Goal: Check status: Check status

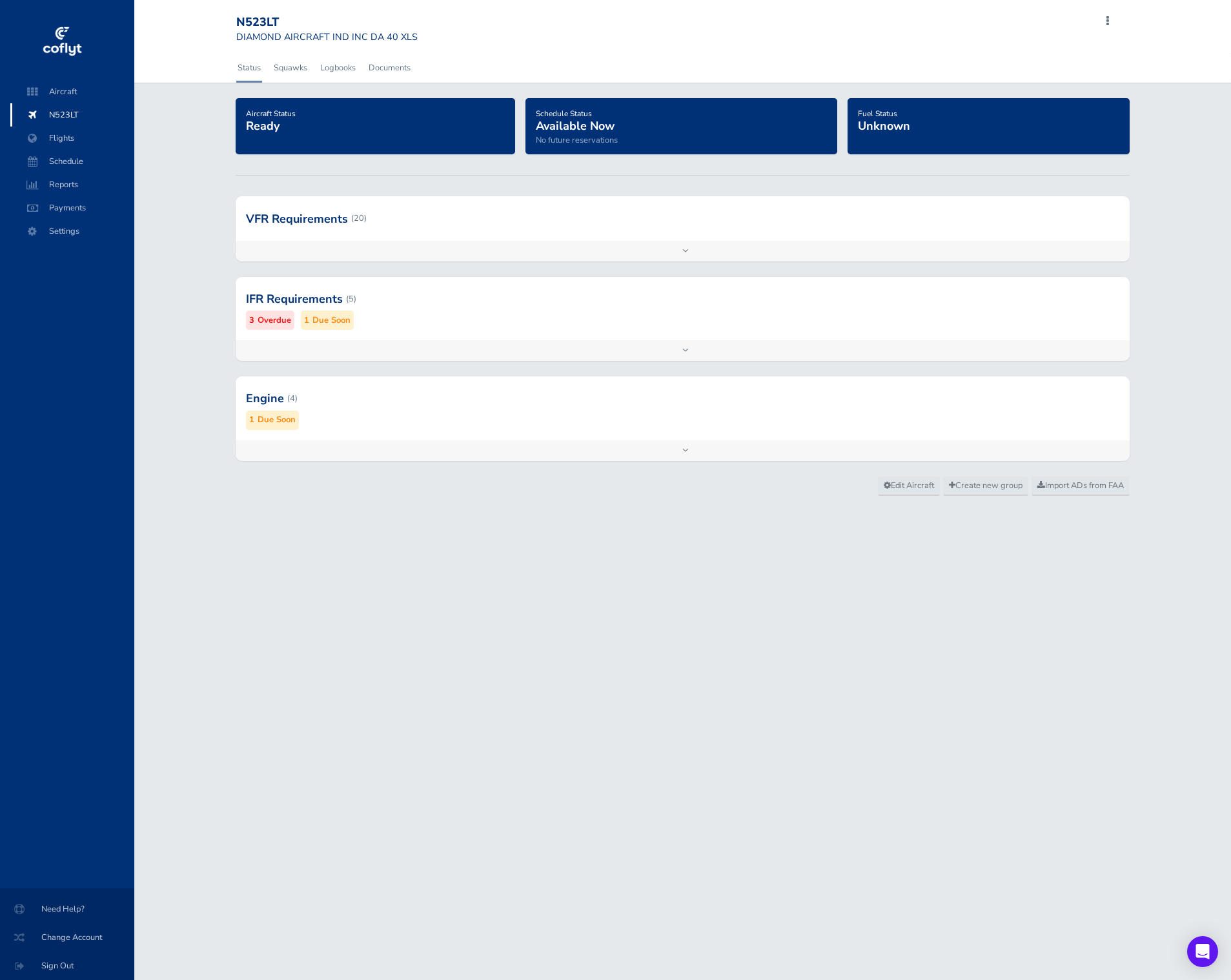
click at [362, 231] on div at bounding box center [682, 218] width 894 height 43
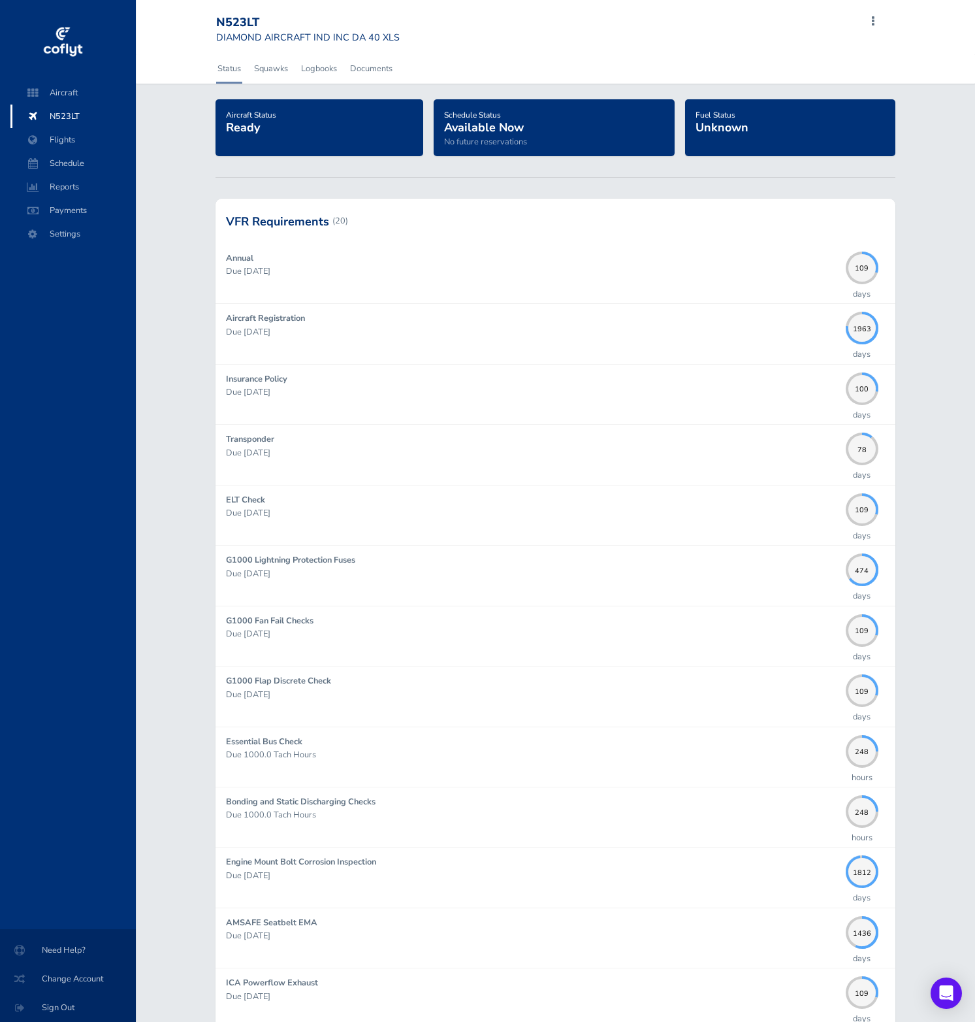
scroll to position [727, 0]
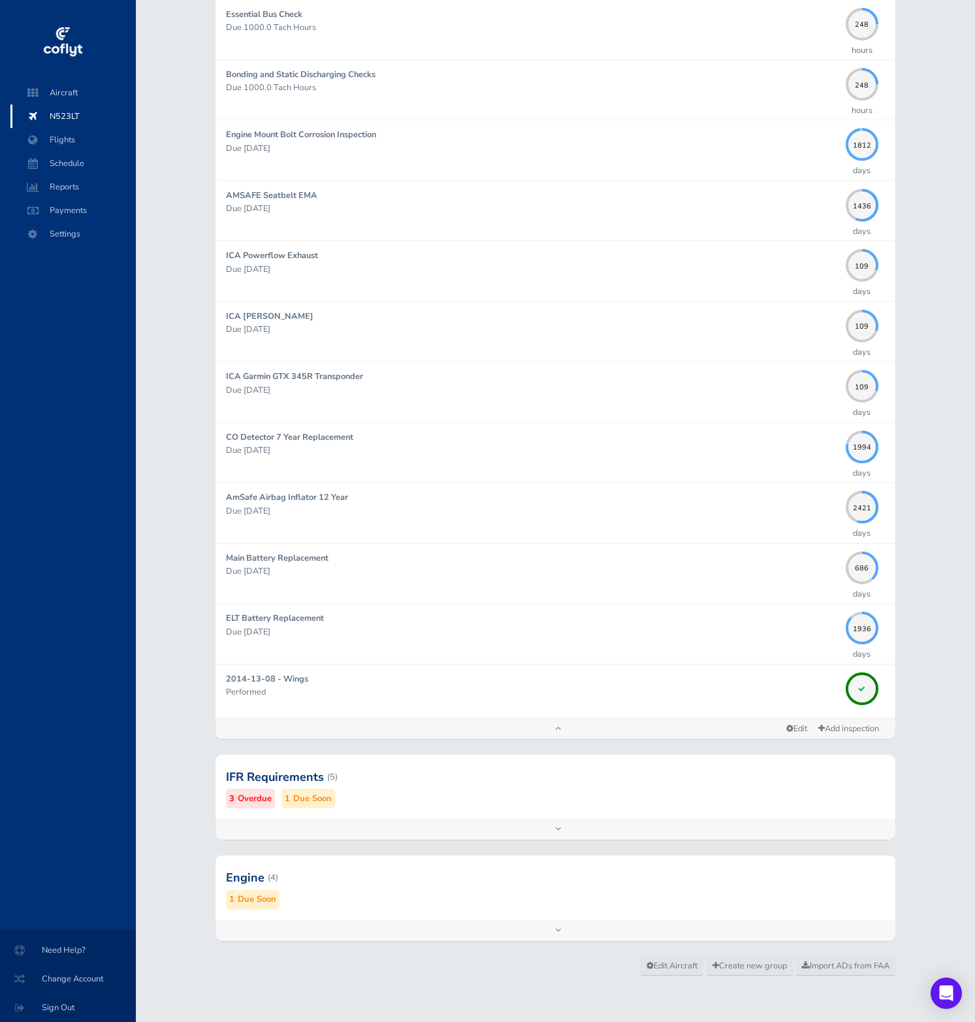
click at [652, 903] on div at bounding box center [556, 877] width 680 height 64
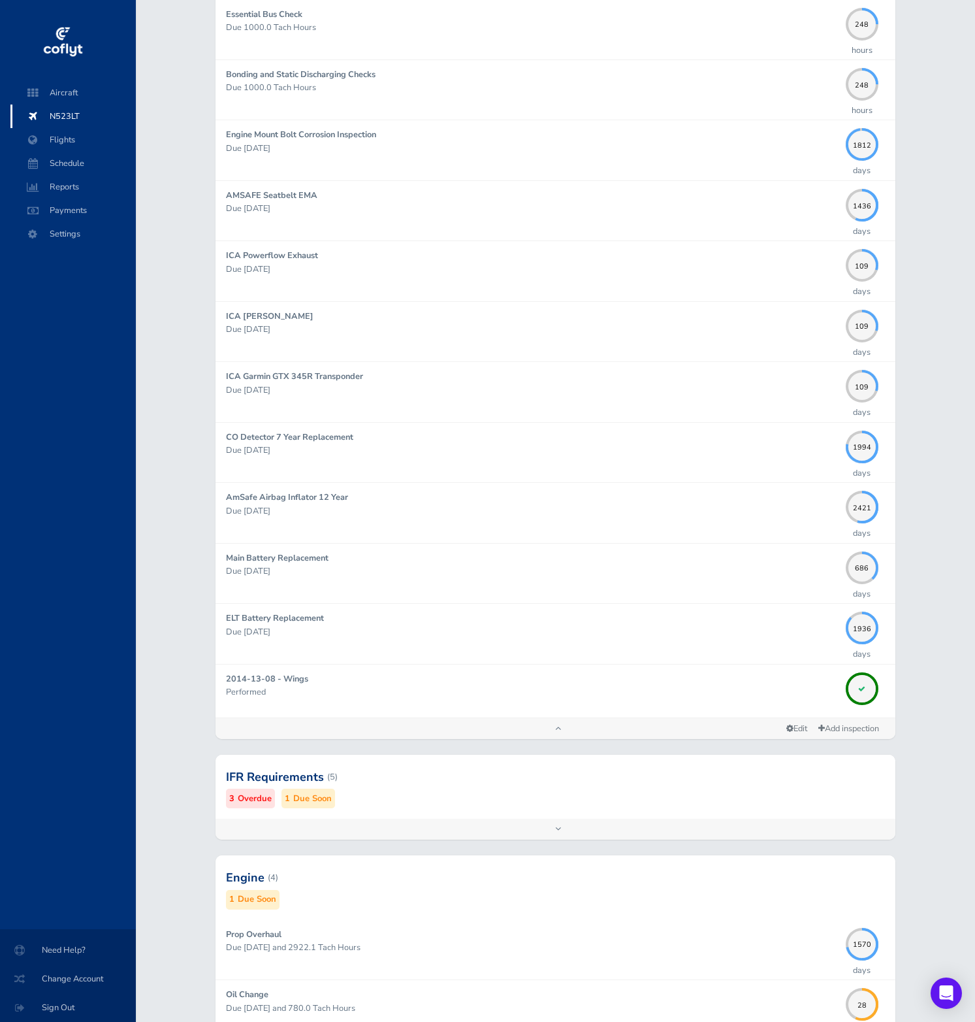
scroll to position [968, 0]
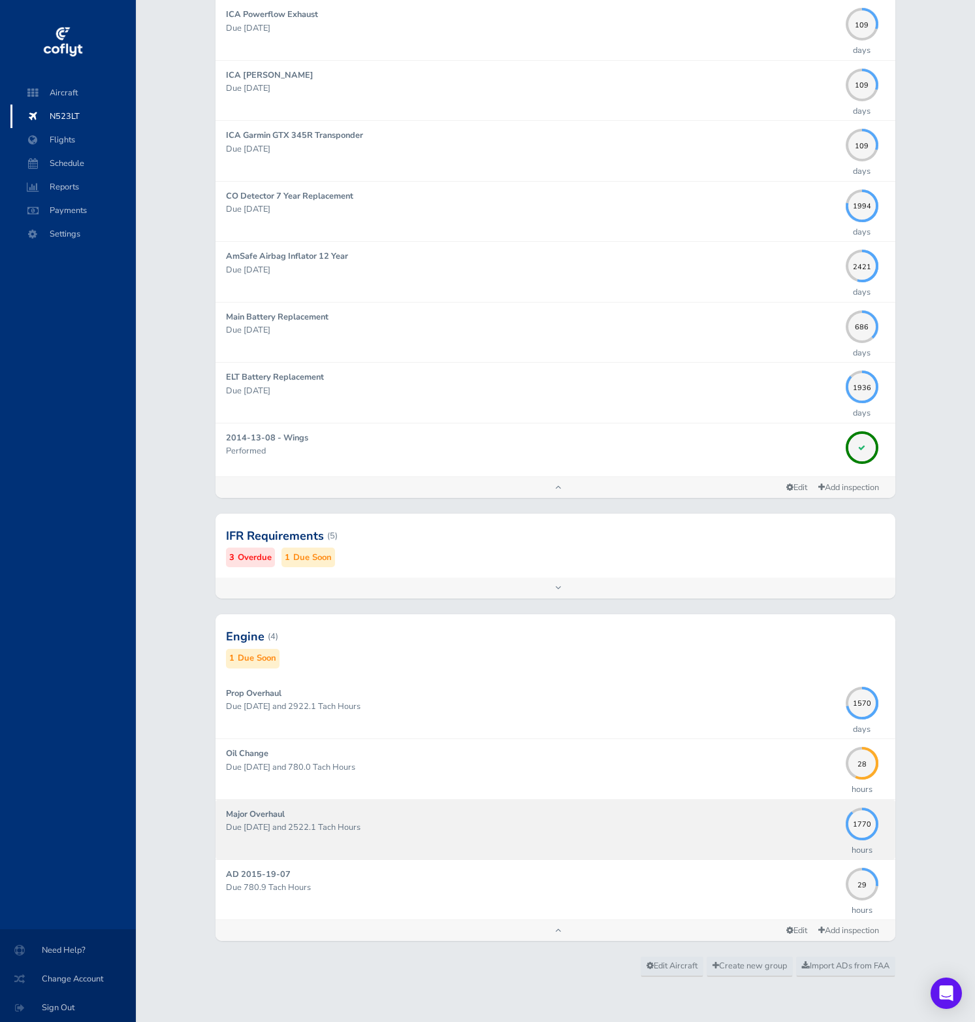
click at [765, 830] on p "Due [DATE] and 2522.1 Tach Hours" at bounding box center [532, 826] width 613 height 13
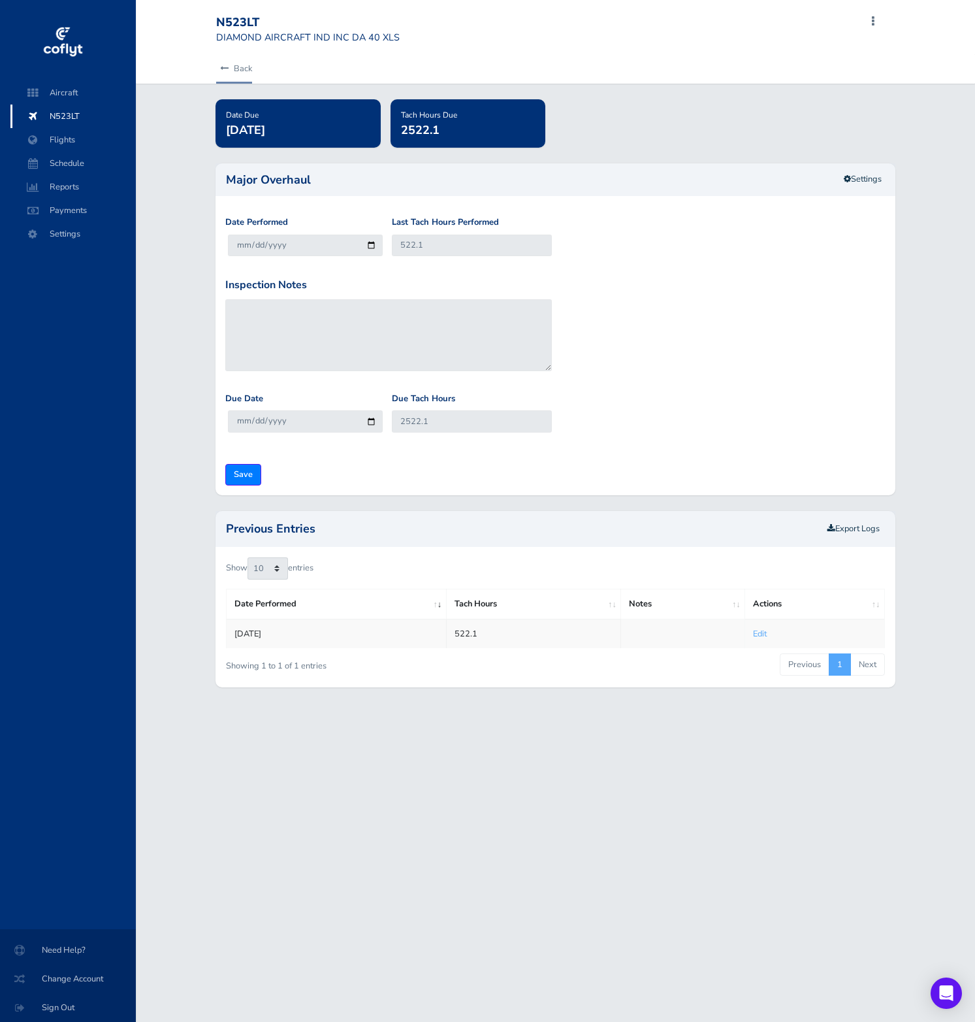
click at [243, 71] on link "Back" at bounding box center [234, 68] width 36 height 29
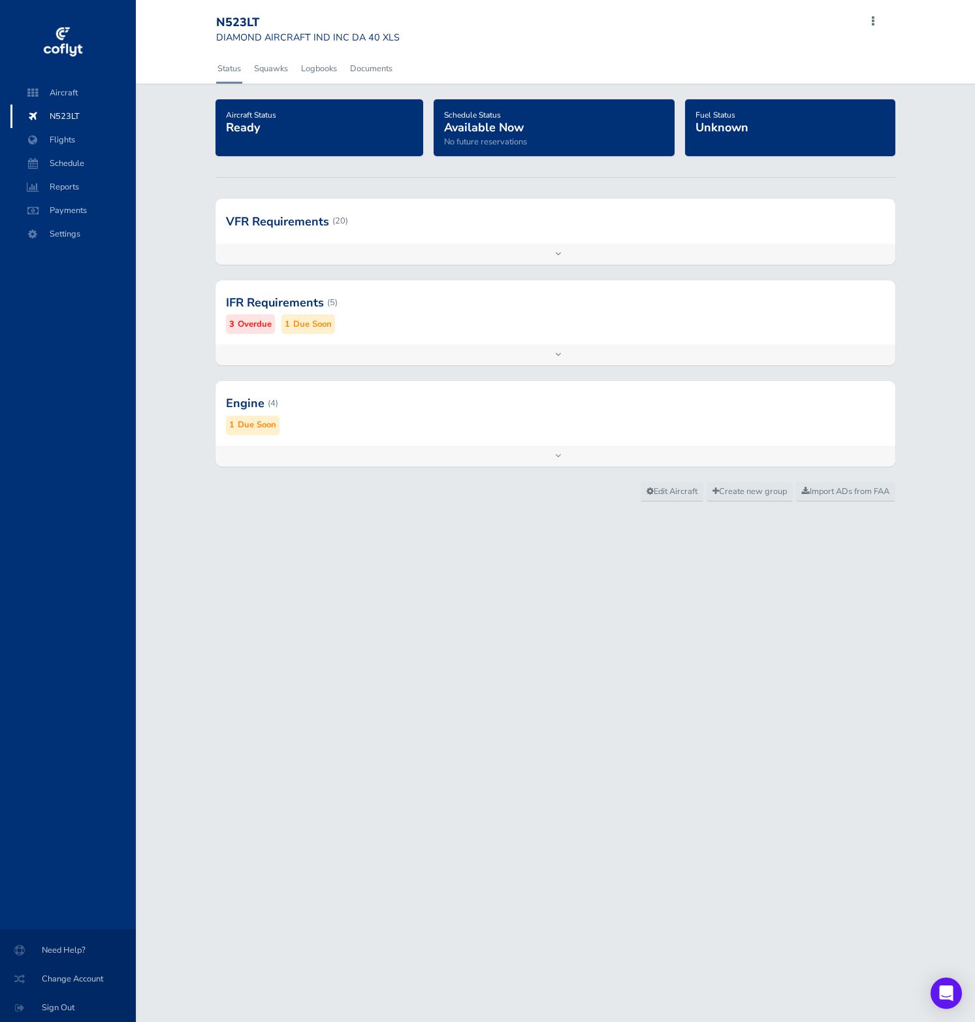
click at [570, 313] on div at bounding box center [556, 302] width 680 height 64
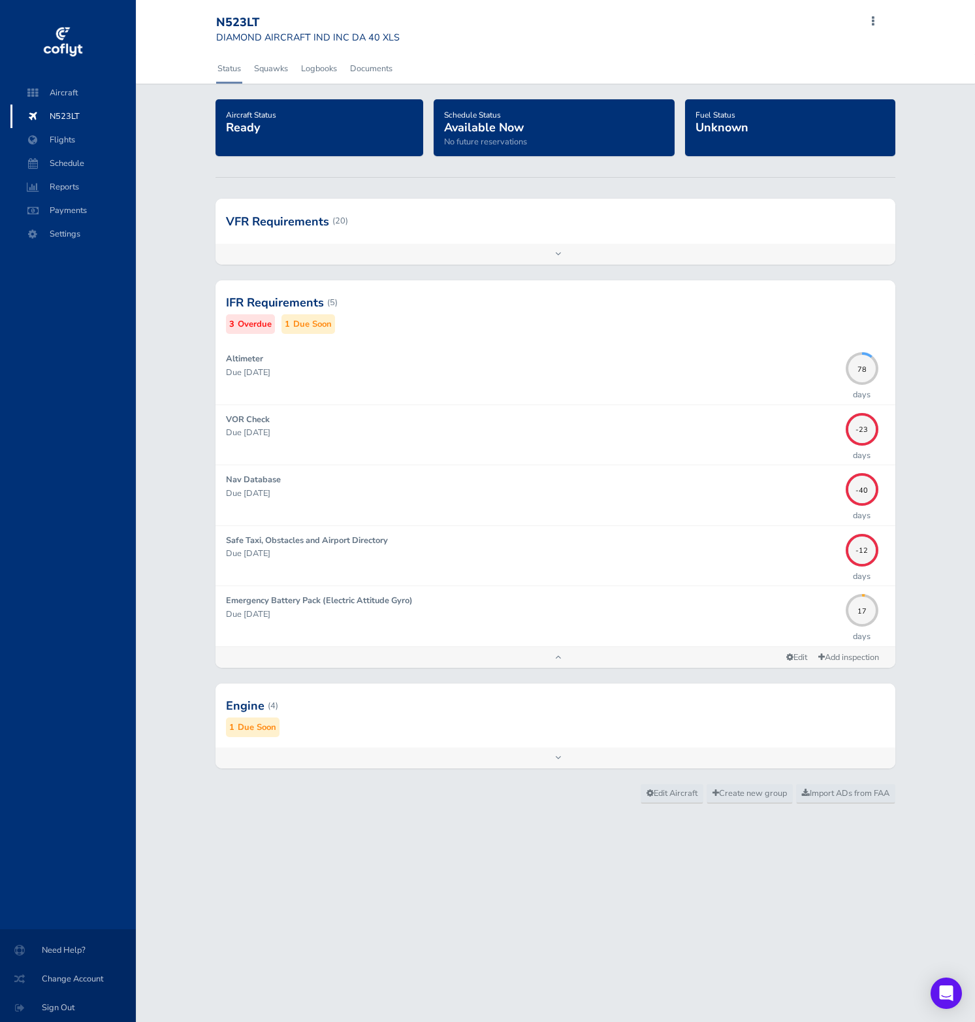
click at [515, 233] on div at bounding box center [556, 221] width 680 height 44
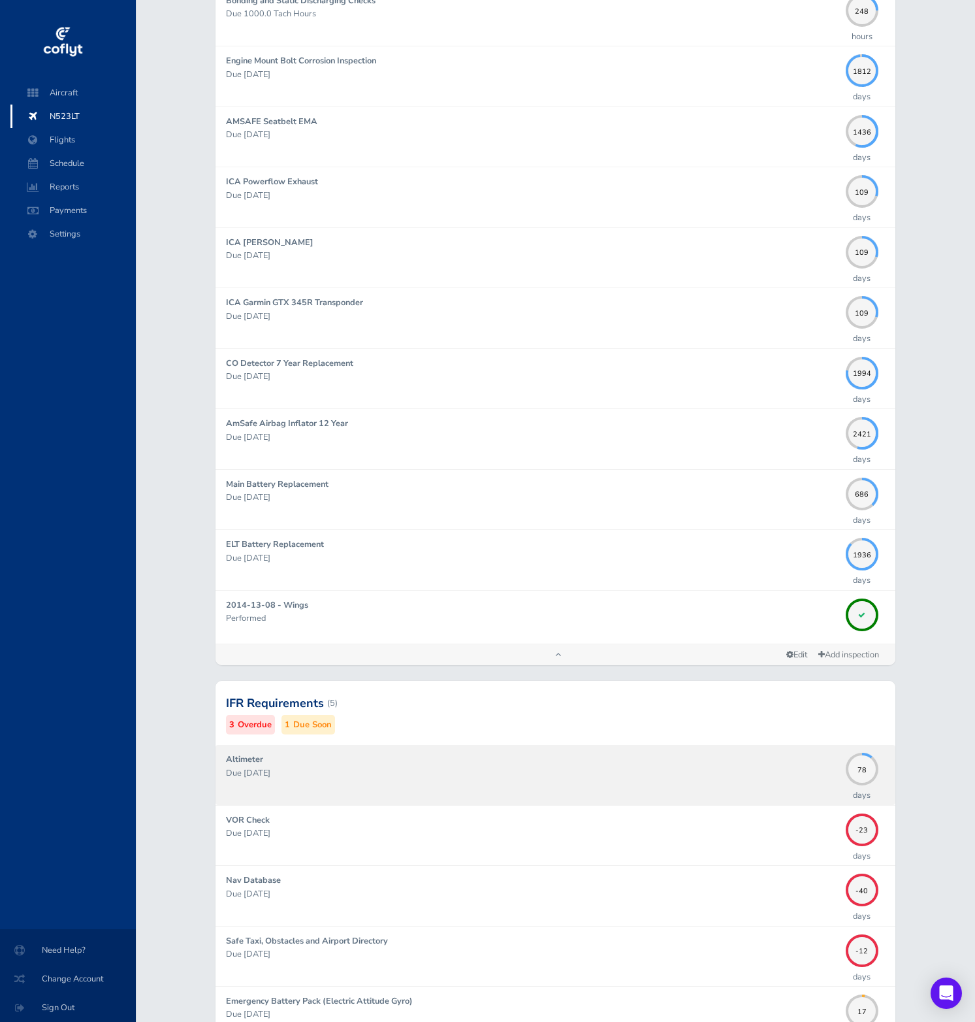
scroll to position [1029, 0]
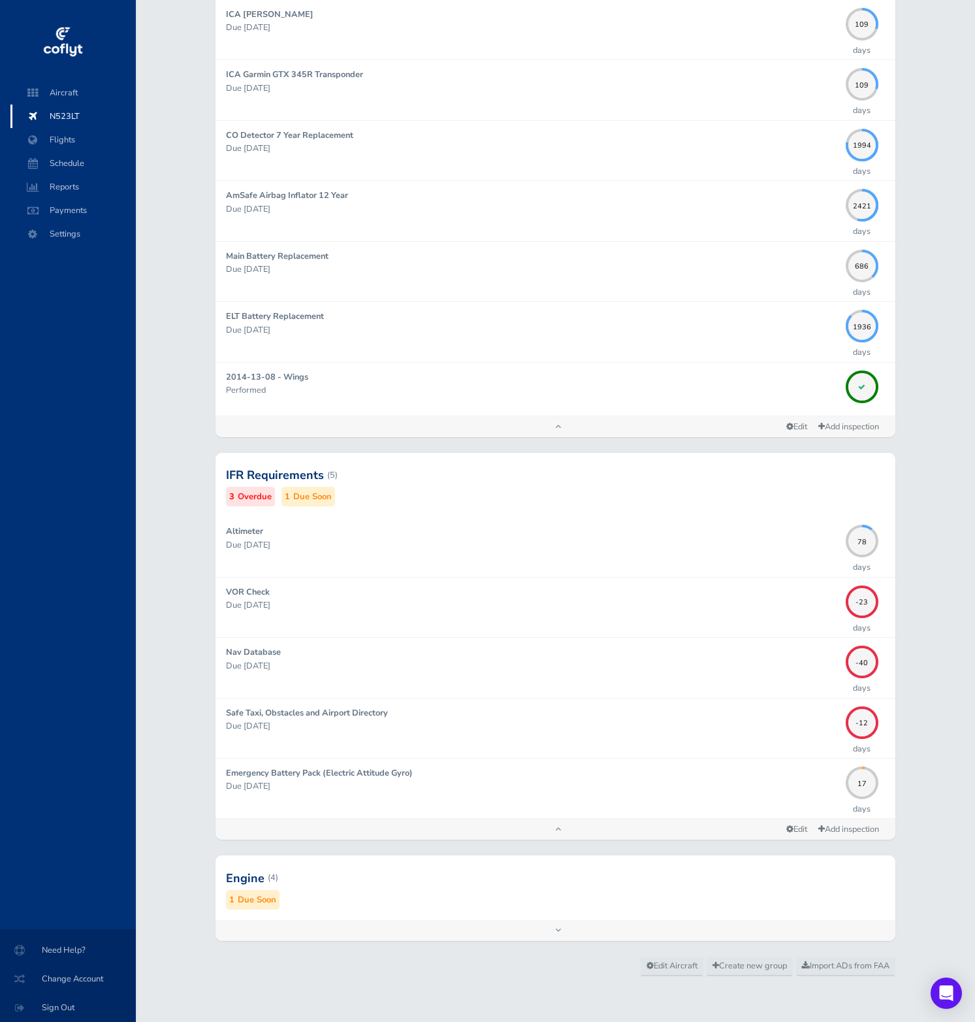
click at [587, 879] on div at bounding box center [556, 877] width 680 height 64
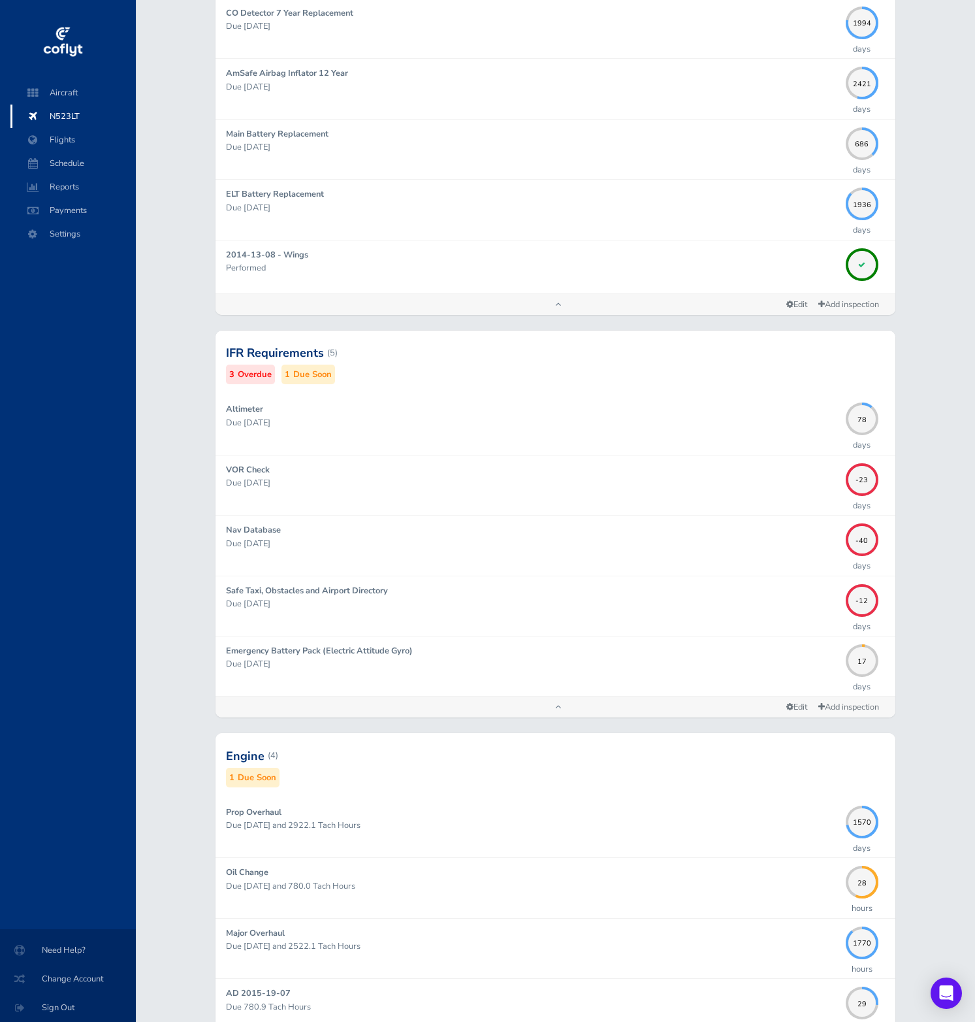
scroll to position [1155, 0]
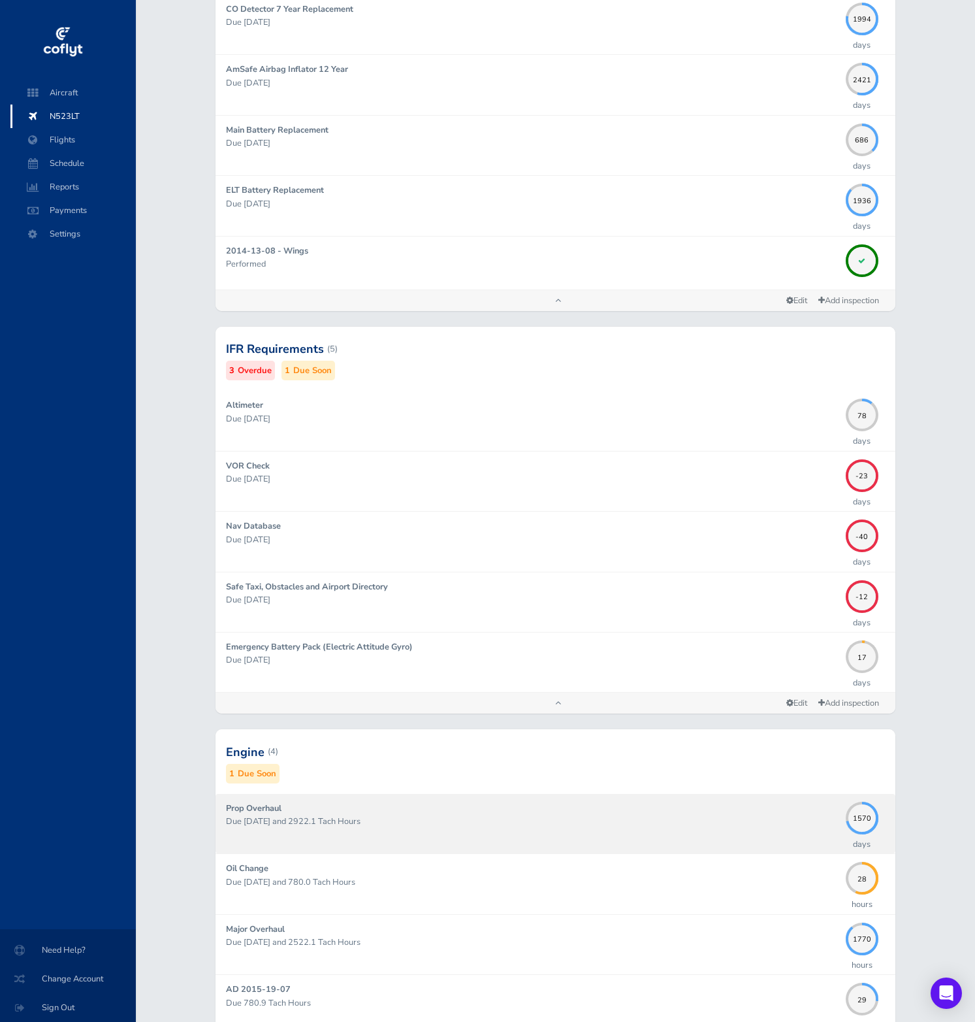
click at [601, 822] on p "Due [DATE] and 2922.1 Tach Hours" at bounding box center [532, 821] width 613 height 13
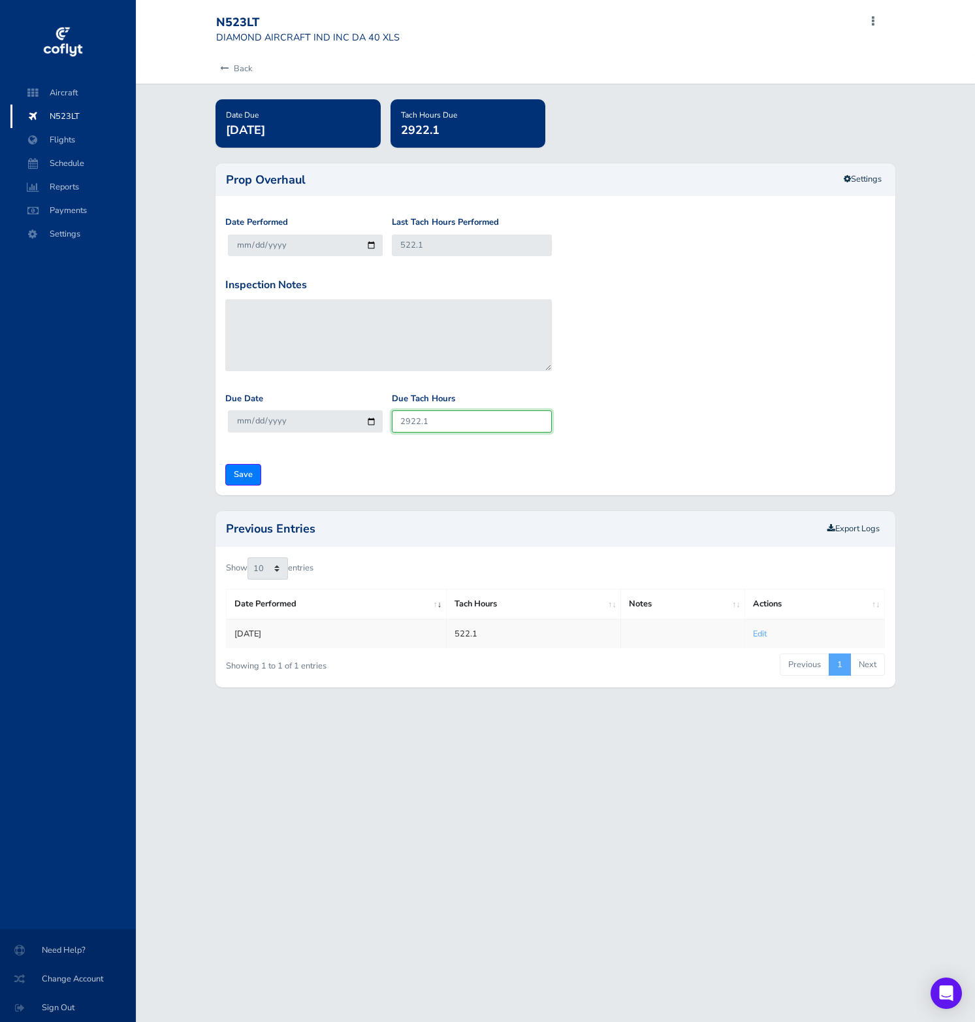
click at [424, 417] on input "2922.1" at bounding box center [472, 421] width 160 height 22
click at [854, 184] on link "Settings" at bounding box center [862, 180] width 55 height 22
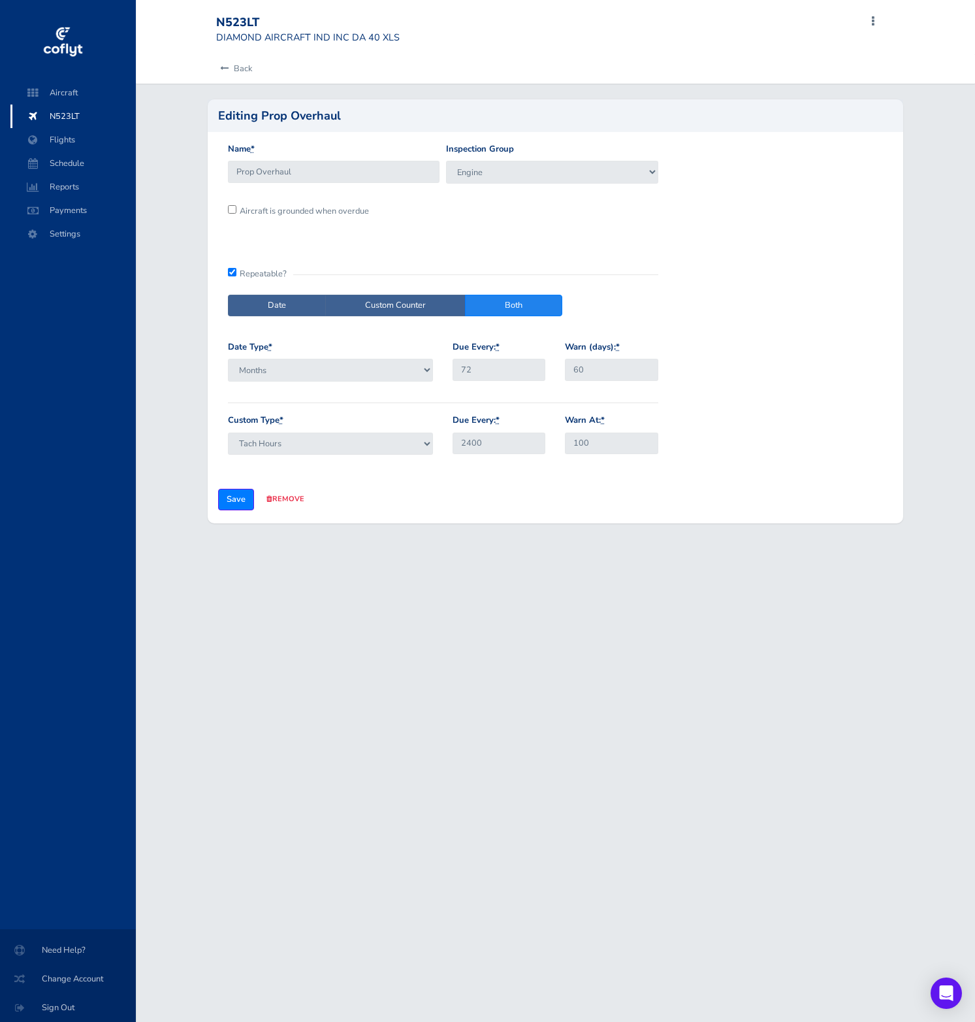
click at [629, 261] on div "Name * Prop Overhaul Inspection Group VFR Requirements IFR Requirements Engine …" at bounding box center [443, 308] width 450 height 333
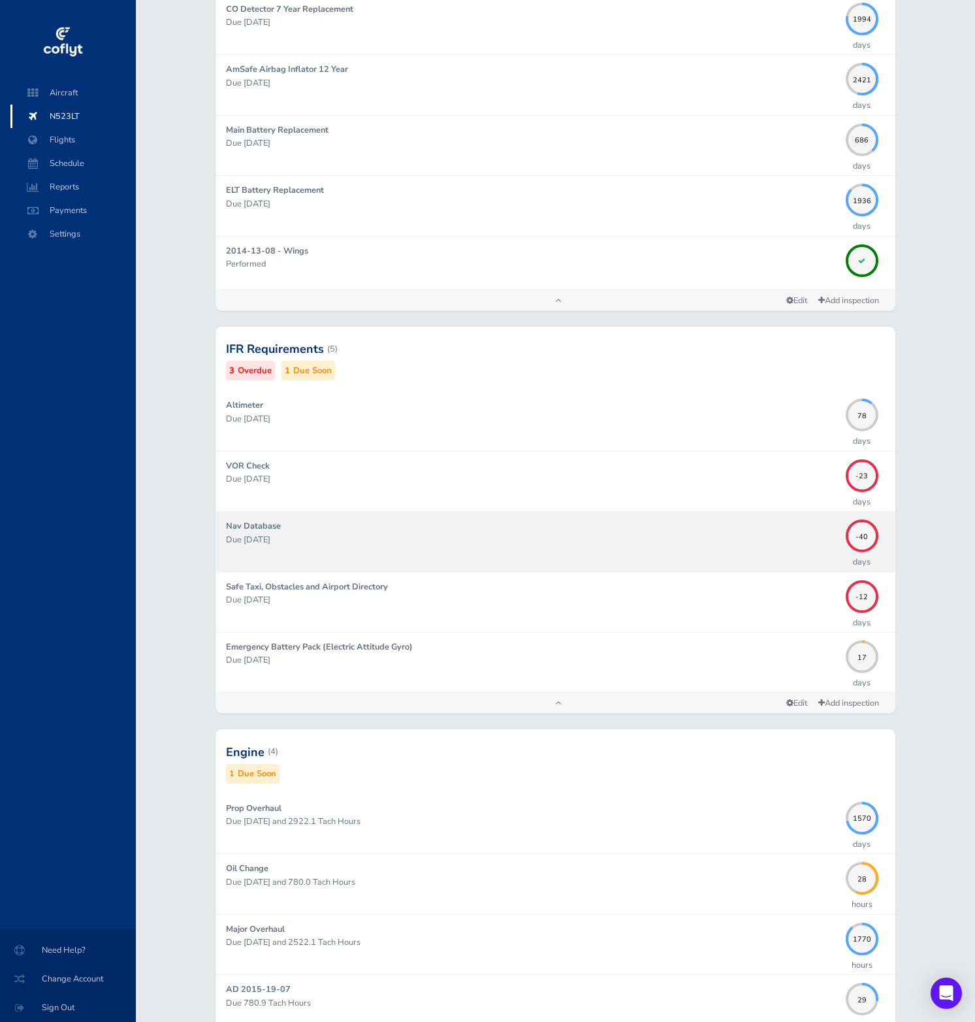
scroll to position [1270, 0]
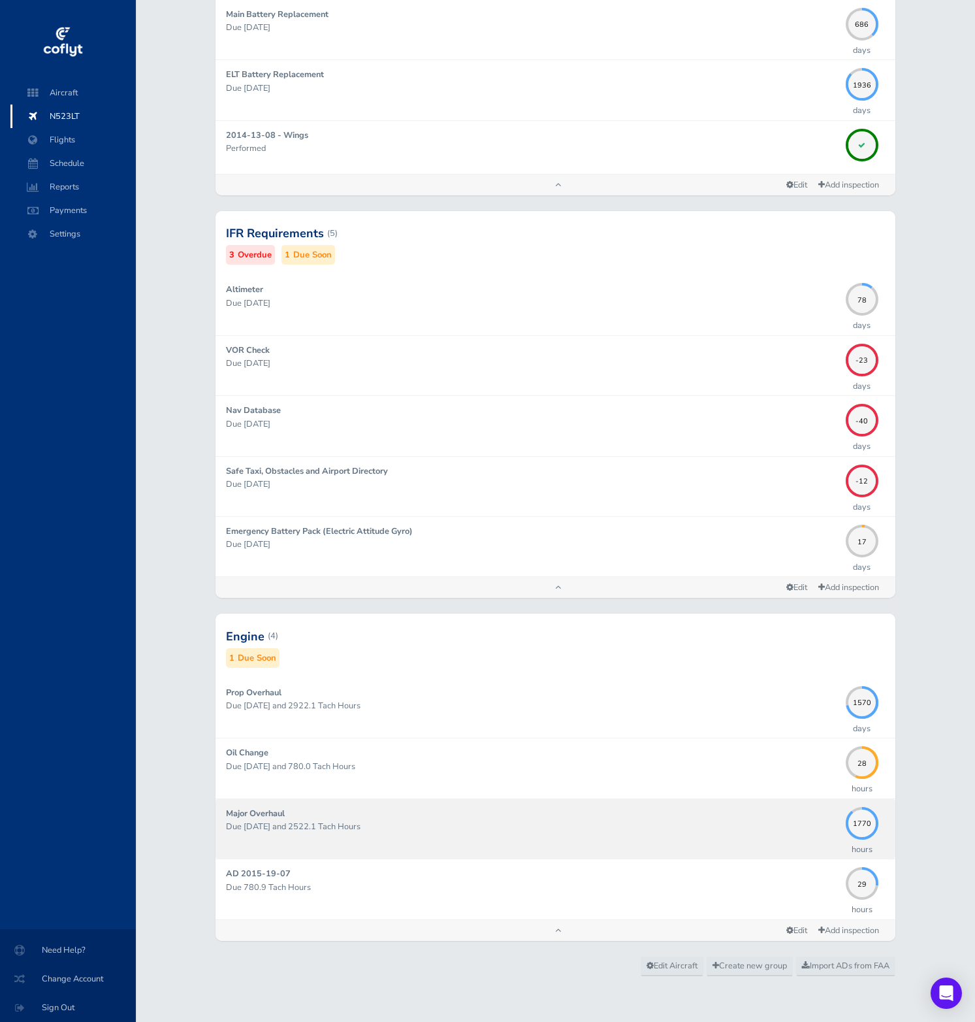
click at [741, 830] on p "Due [DATE] and 2522.1 Tach Hours" at bounding box center [532, 826] width 613 height 13
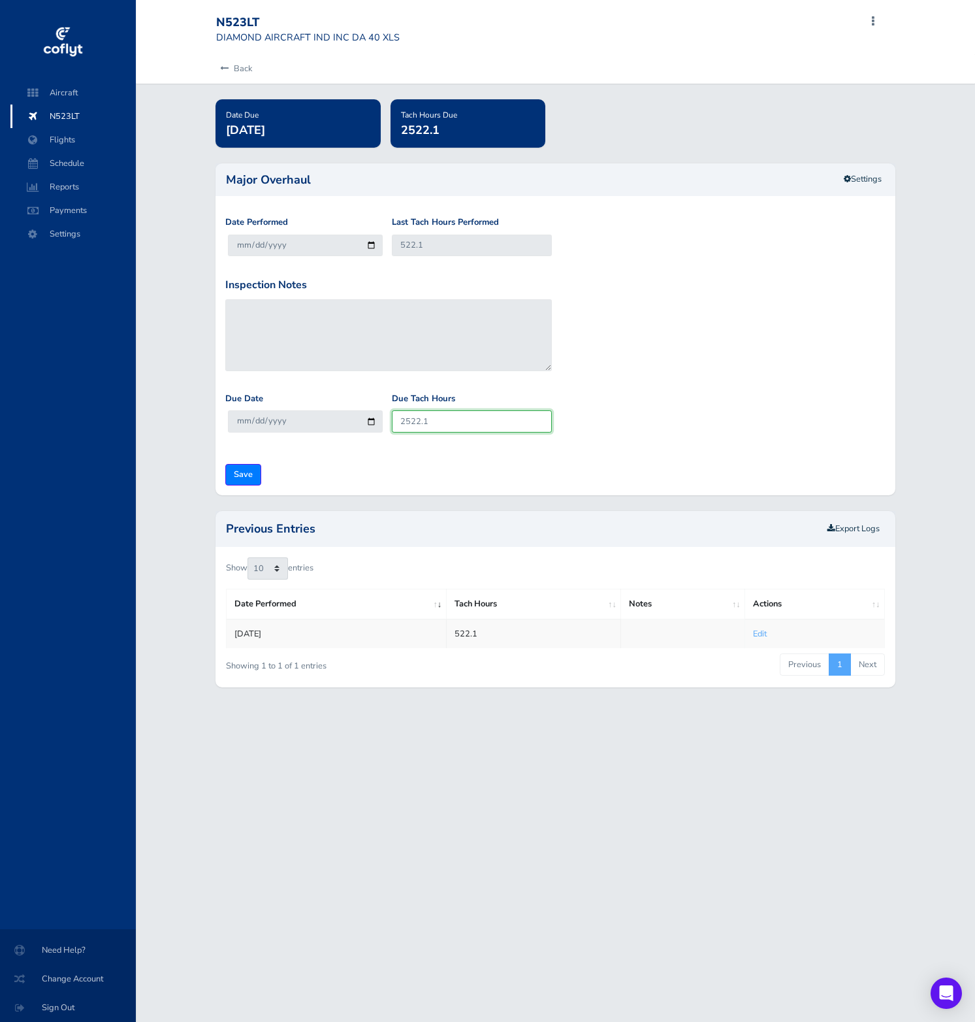
click at [425, 425] on input "2522.1" at bounding box center [472, 421] width 160 height 22
click at [223, 71] on icon at bounding box center [224, 69] width 8 height 8
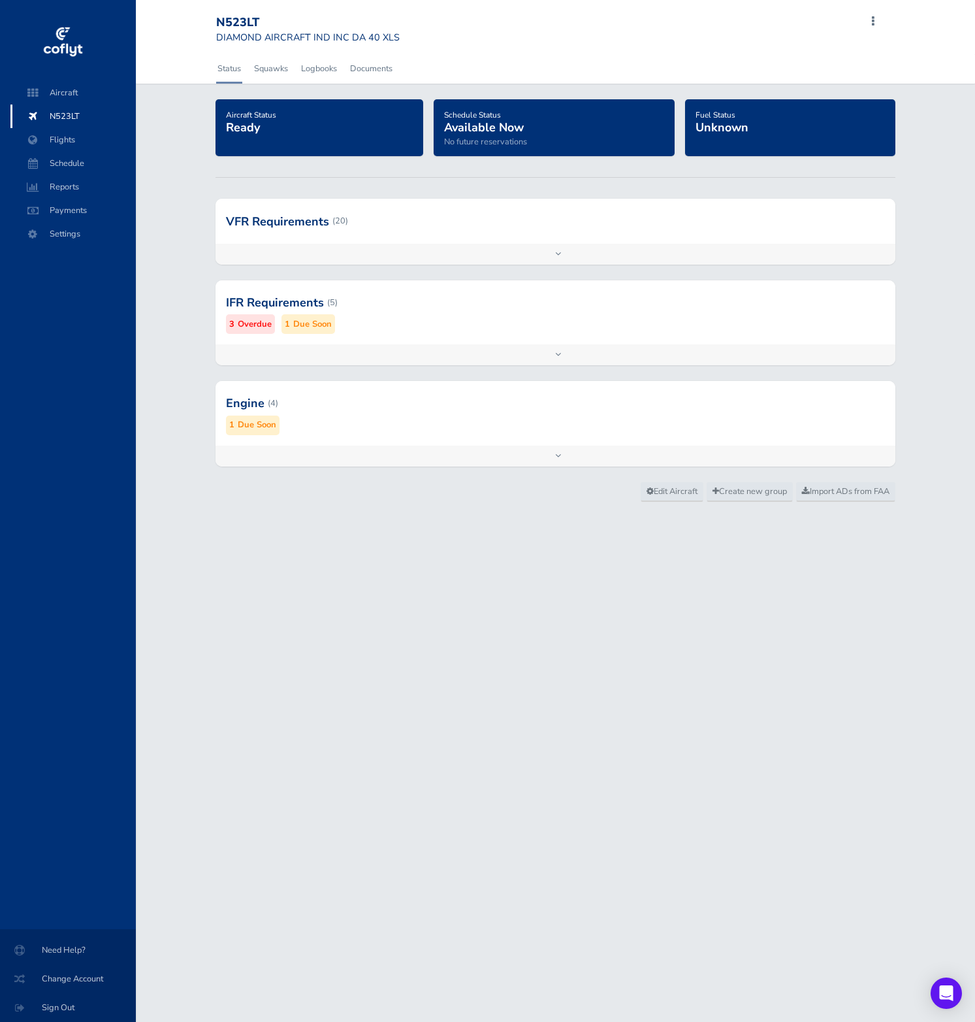
click at [815, 596] on div "N523LT DIAMOND AIRCRAFT IND INC DA 40 XLS Add Squawk Add Flight Add Reservation…" at bounding box center [555, 511] width 839 height 1022
click at [673, 445] on div "Add inspection Edit" at bounding box center [556, 455] width 680 height 21
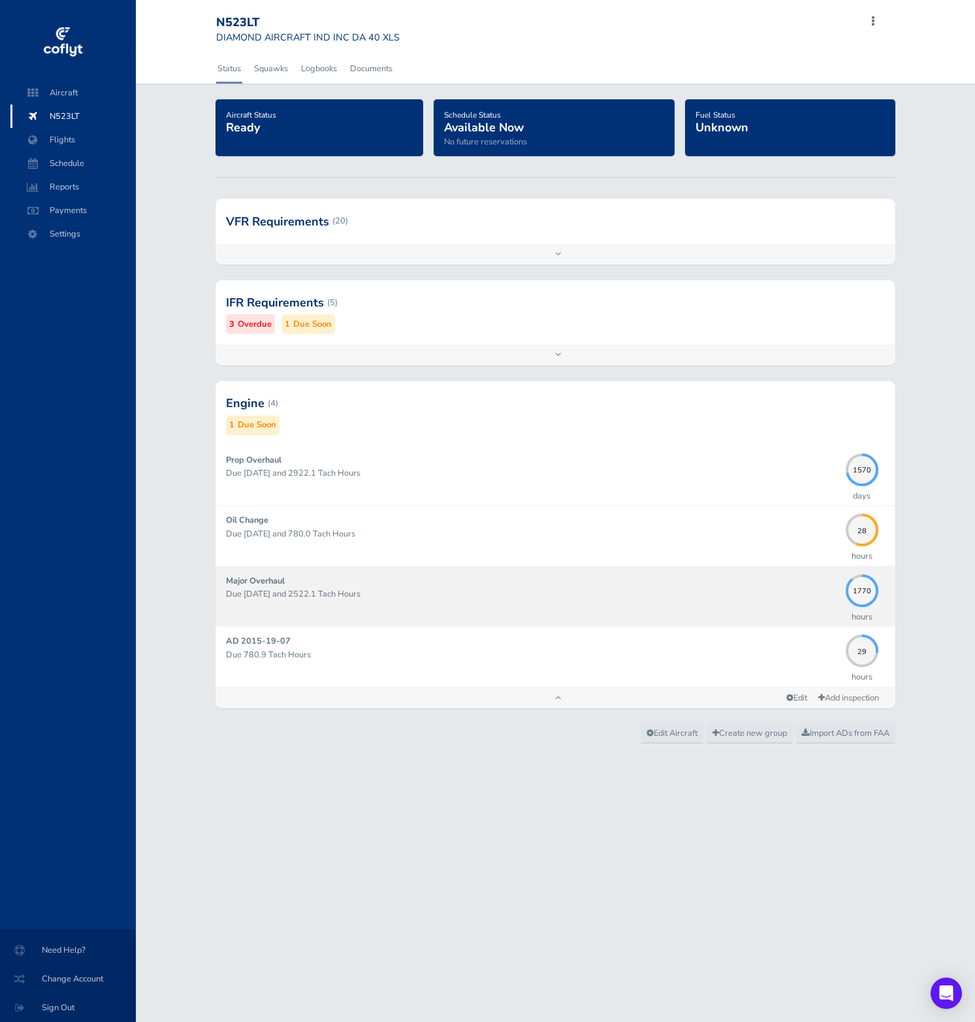
click at [608, 598] on p "Due 01/31/2036 and 2522.1 Tach Hours" at bounding box center [532, 593] width 613 height 13
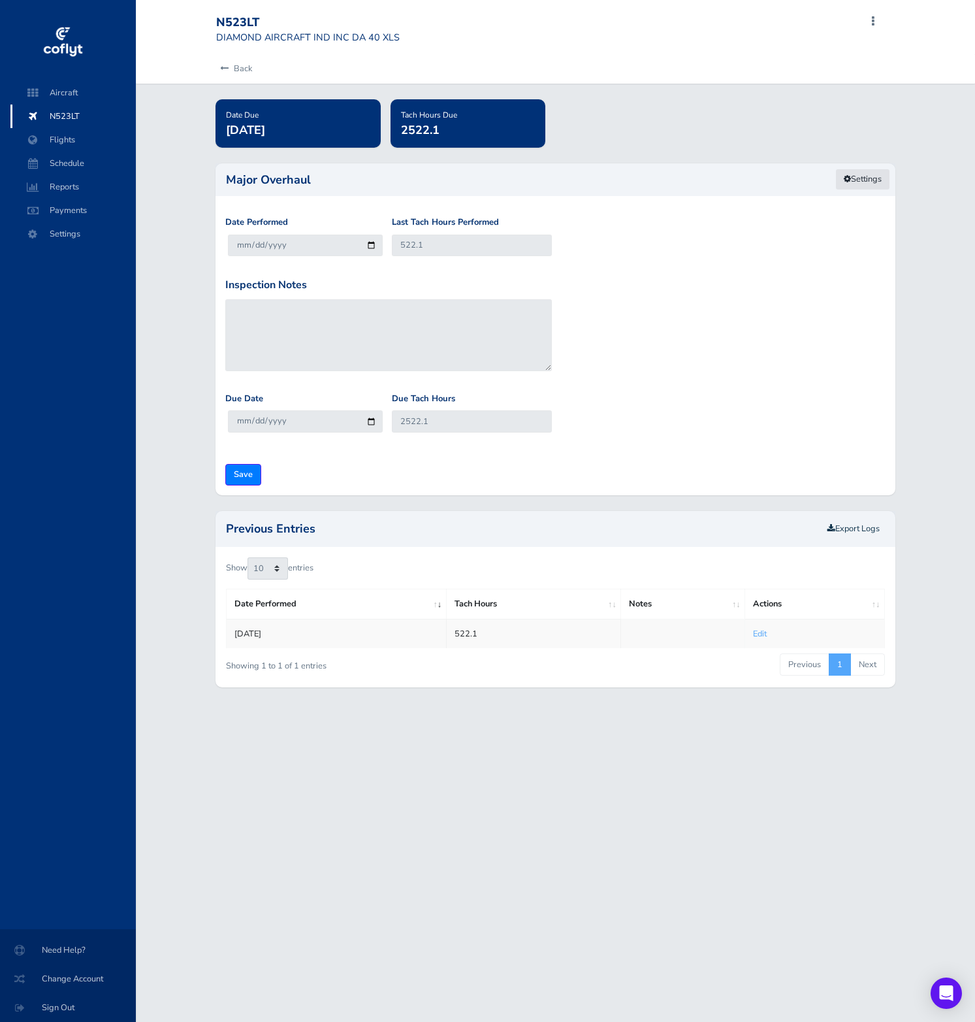
click at [860, 183] on link "Settings" at bounding box center [862, 180] width 55 height 22
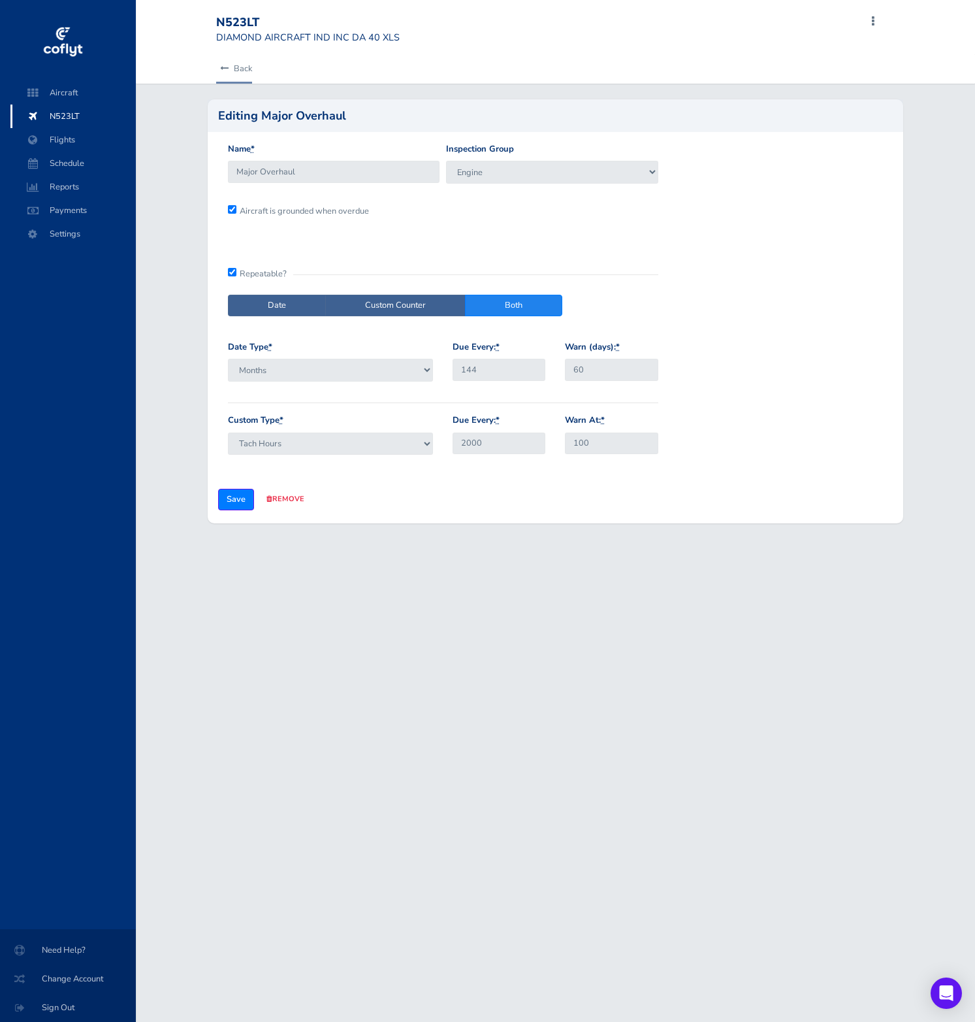
click at [233, 71] on link "Back" at bounding box center [234, 68] width 36 height 29
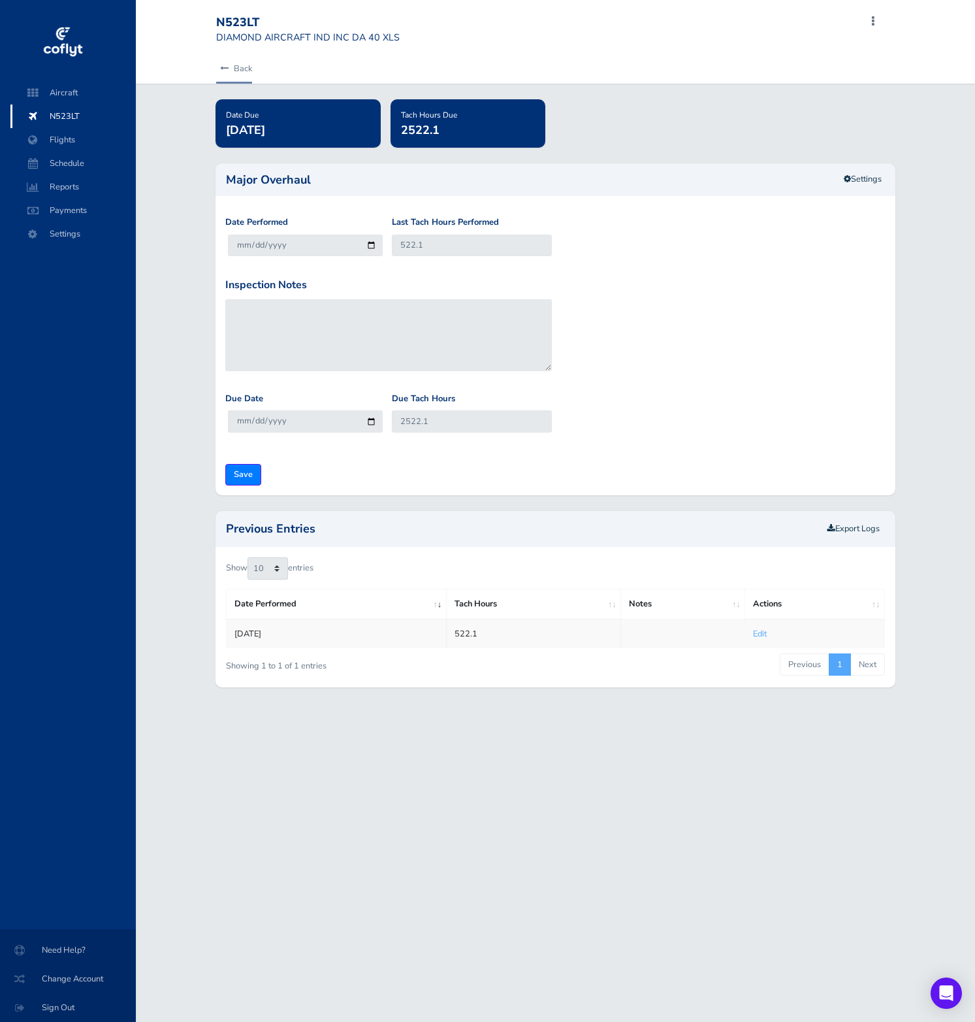
click at [233, 71] on link "Back" at bounding box center [234, 68] width 36 height 29
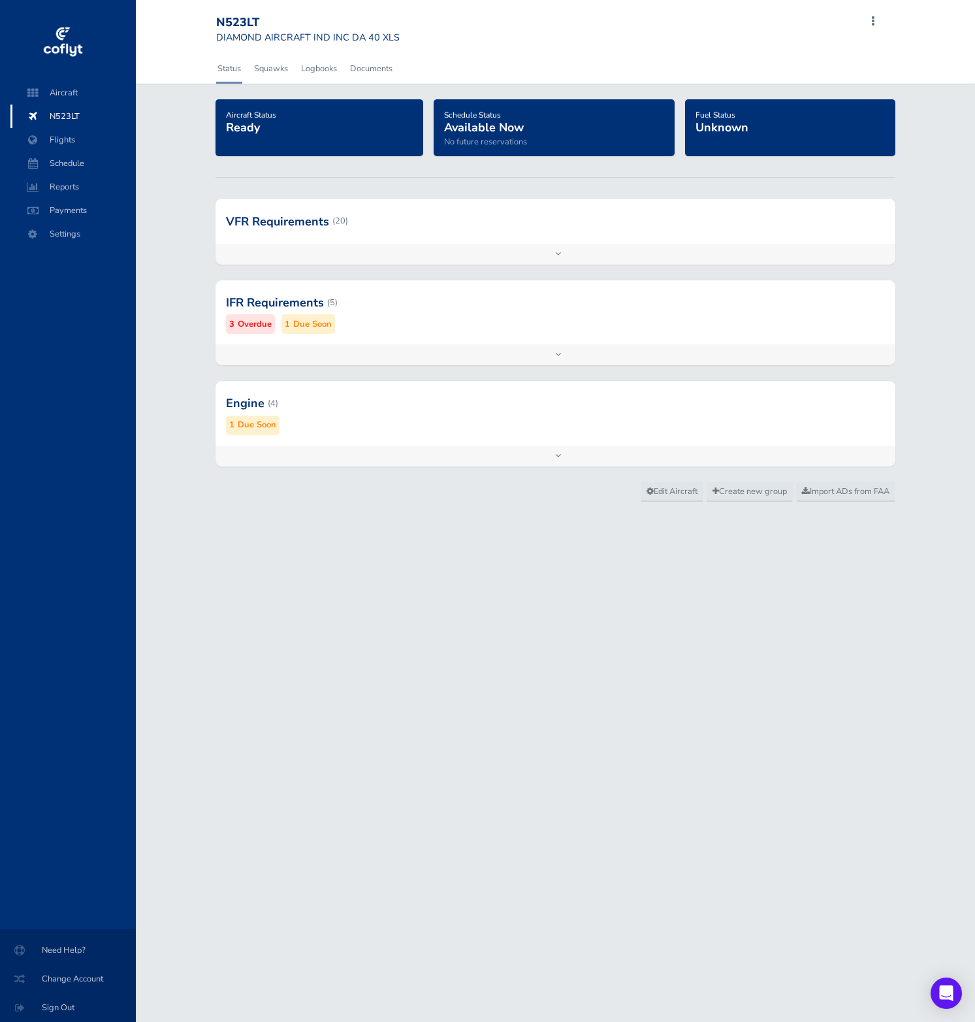
click at [413, 240] on div at bounding box center [556, 221] width 680 height 44
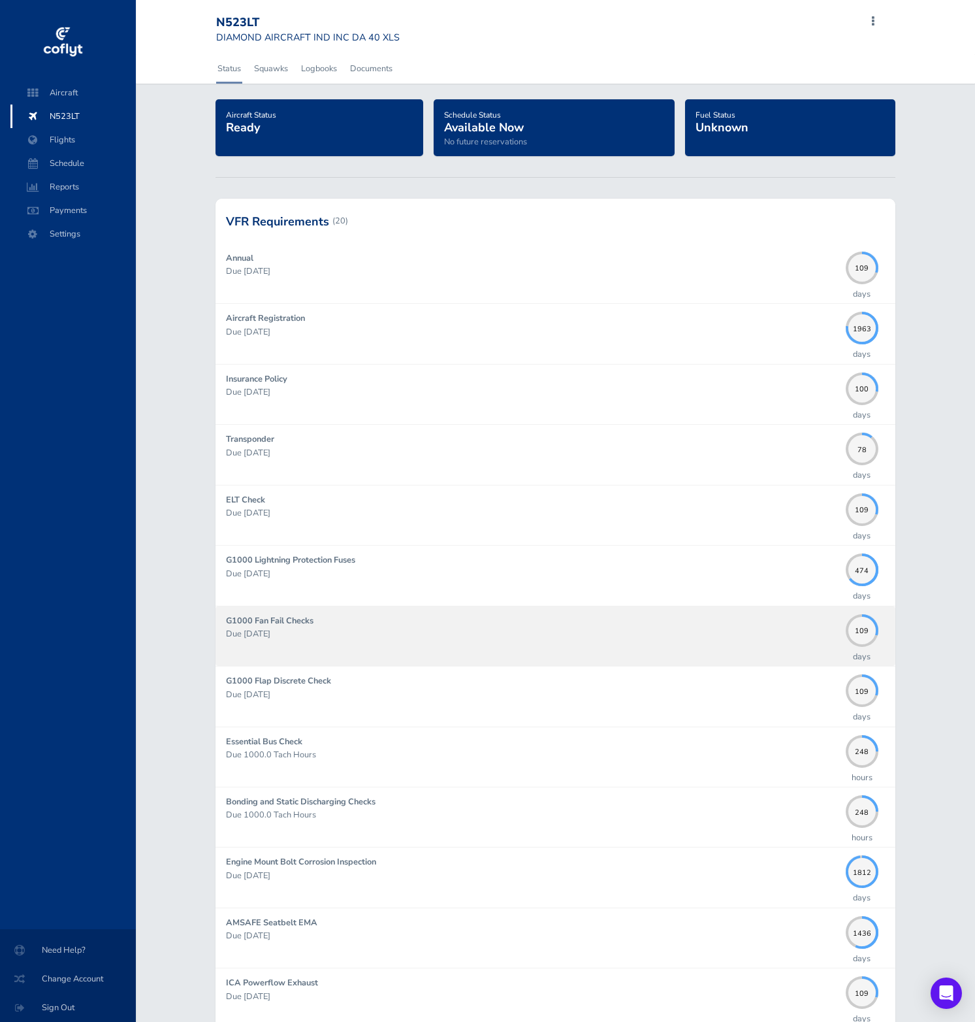
scroll to position [727, 0]
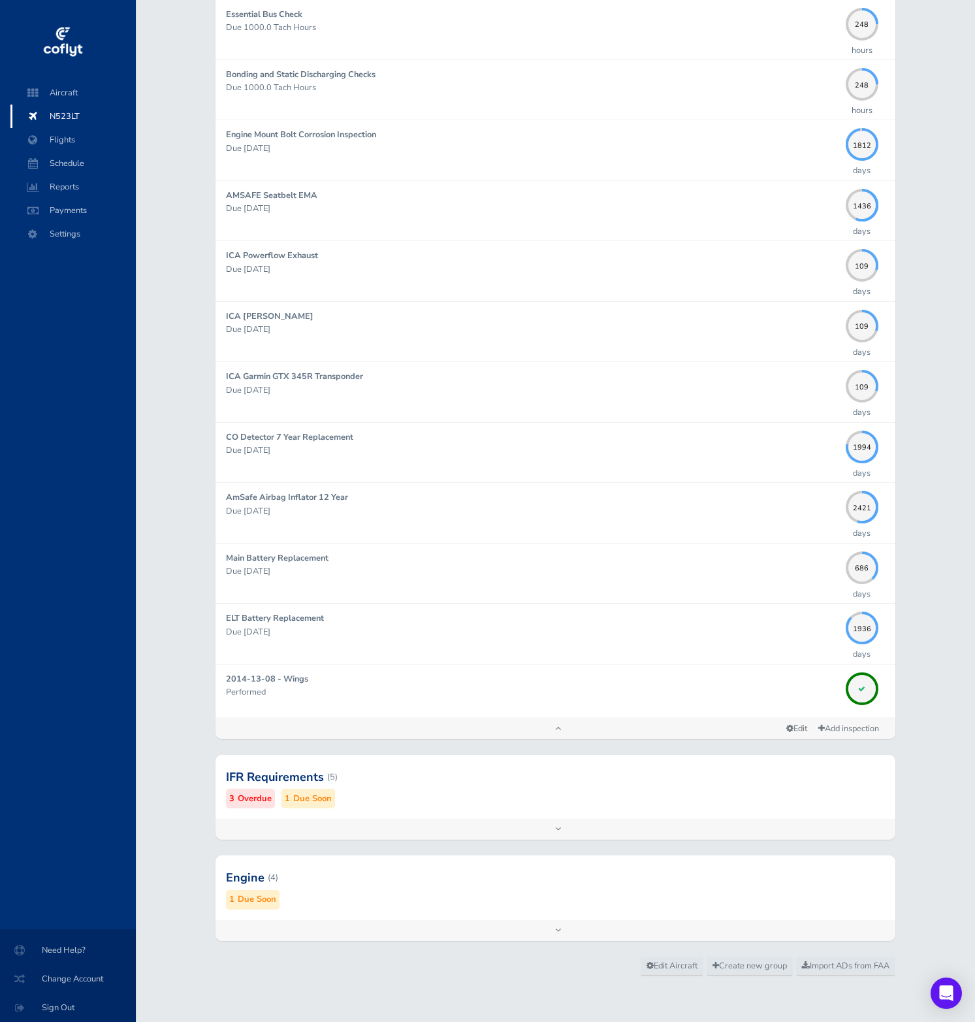
click at [570, 877] on div at bounding box center [556, 877] width 680 height 64
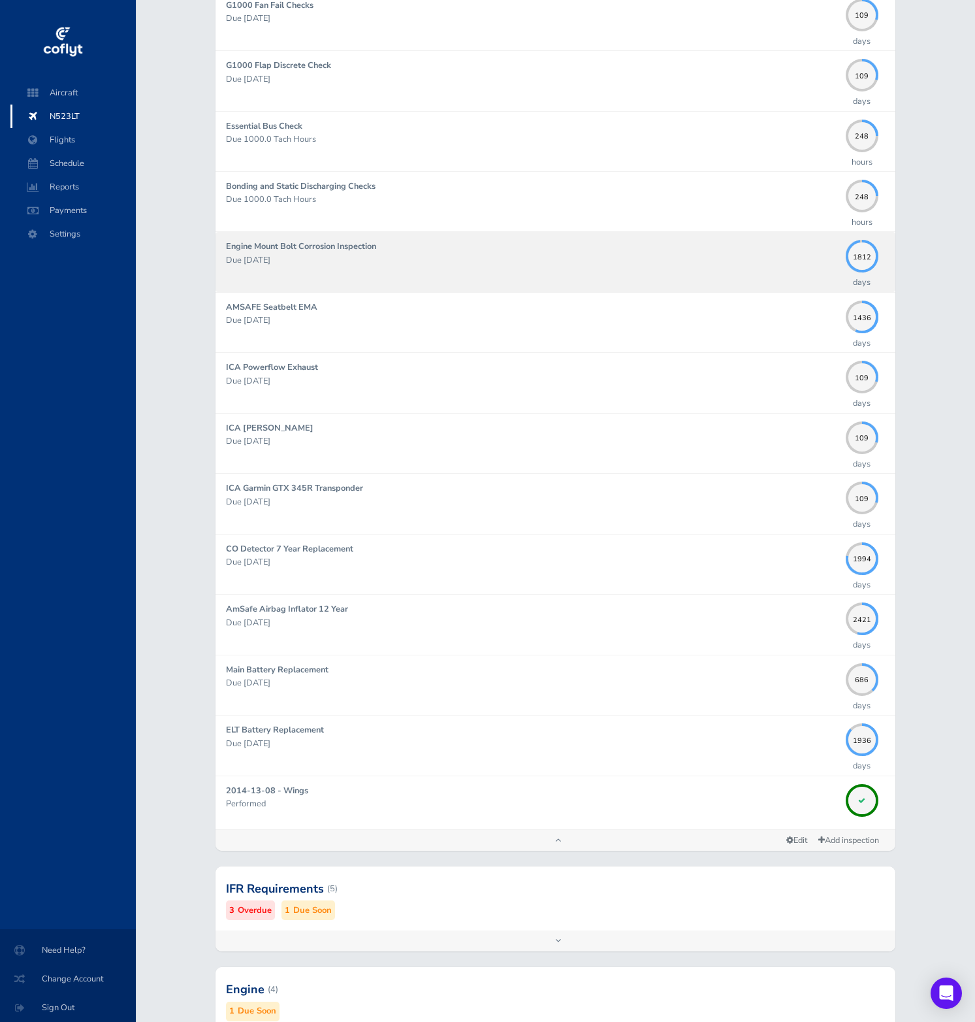
scroll to position [616, 0]
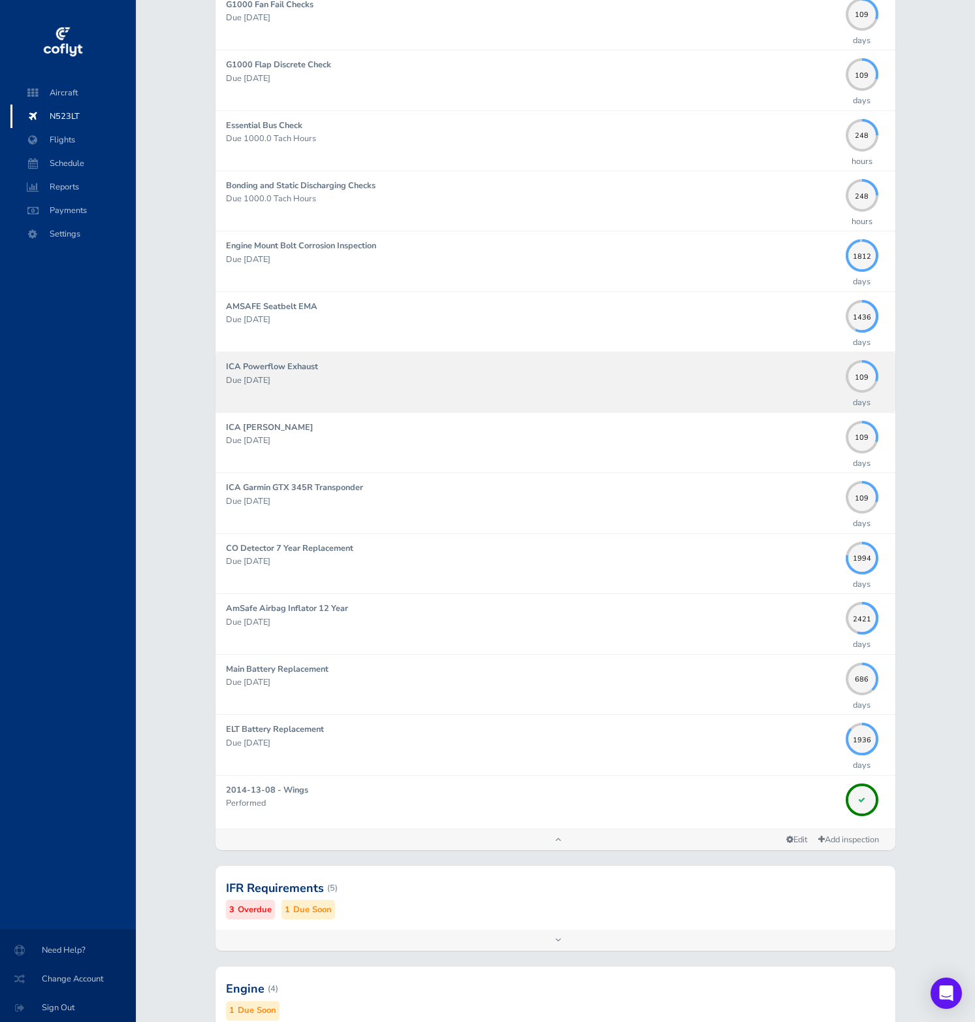
click at [575, 382] on p "Due [DATE]" at bounding box center [532, 380] width 613 height 13
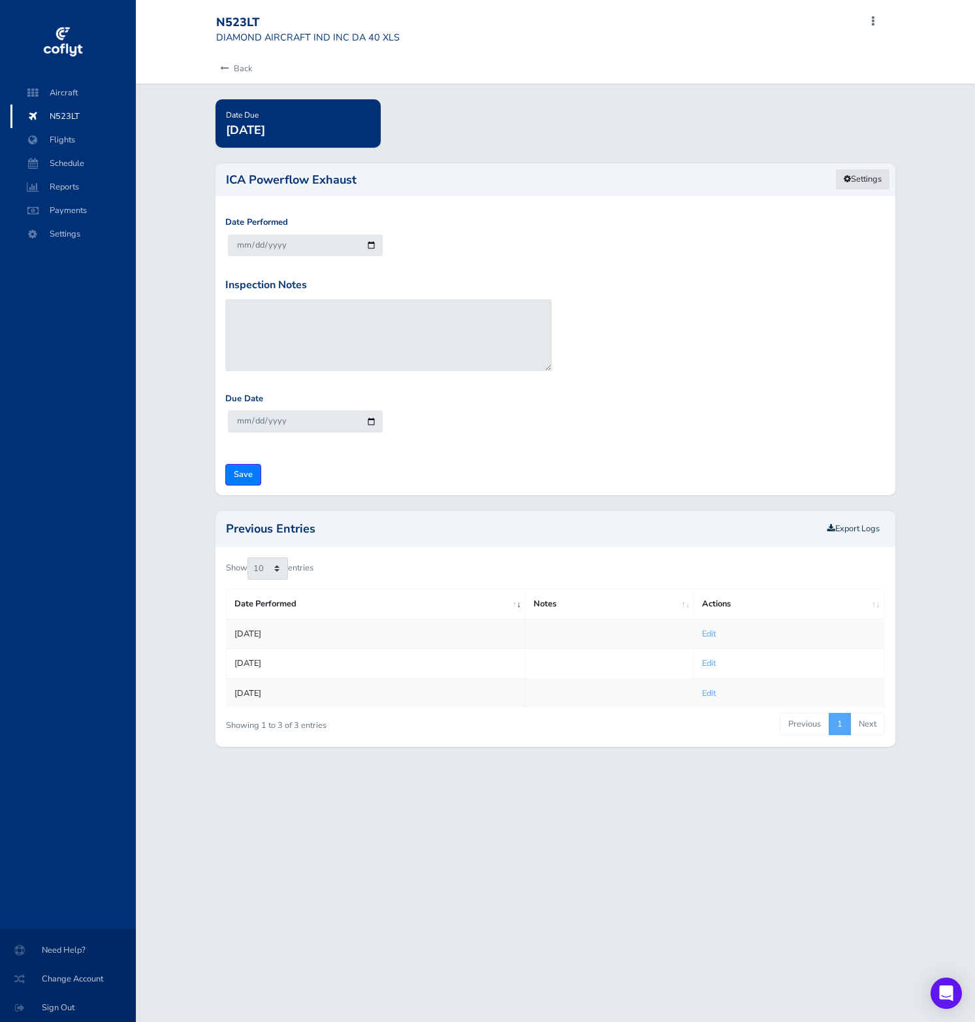
click at [845, 171] on link "Settings" at bounding box center [862, 180] width 55 height 22
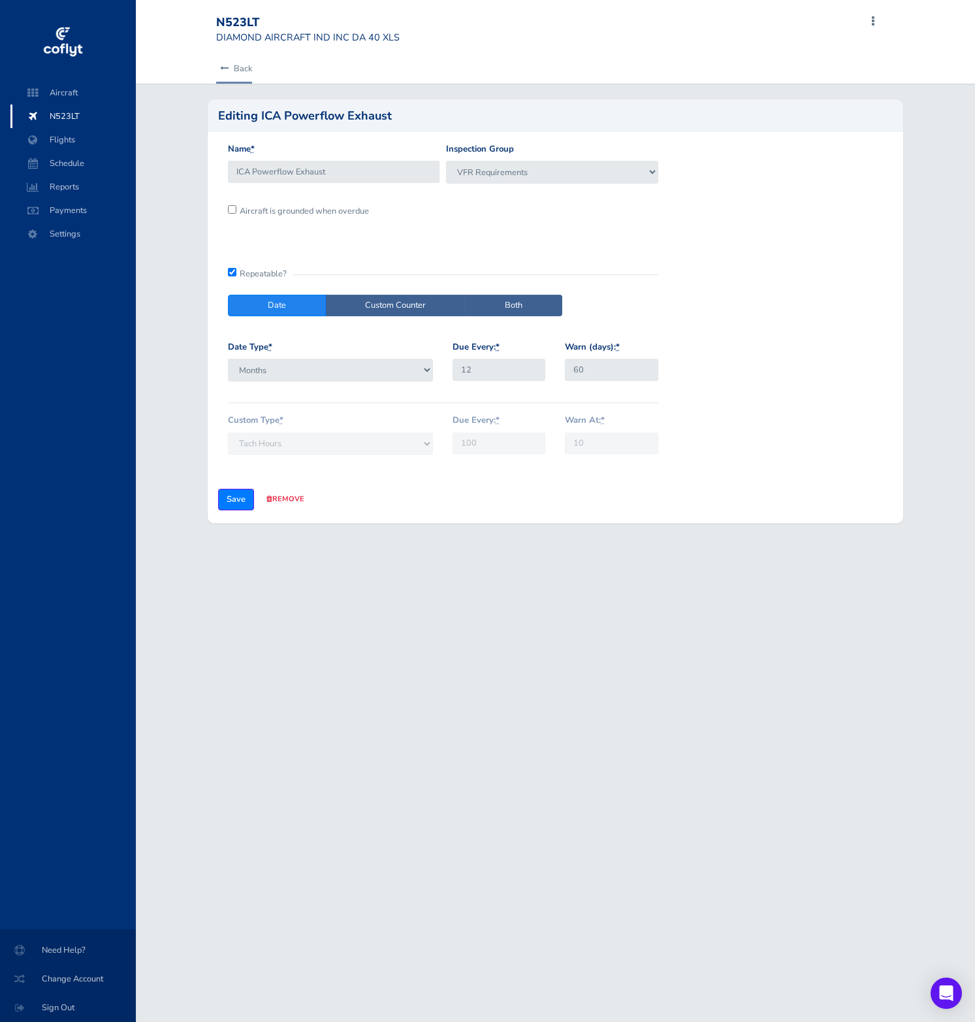
click at [225, 71] on icon at bounding box center [224, 69] width 8 height 8
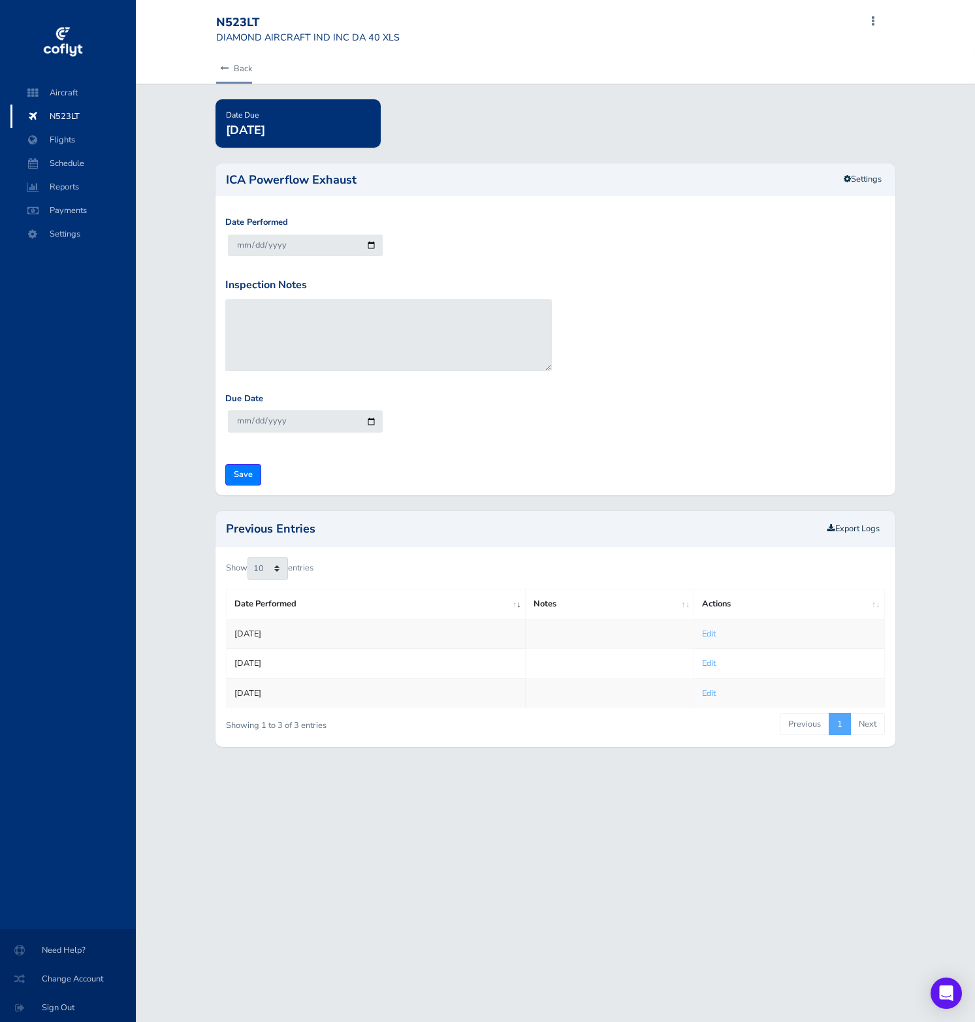
click at [229, 71] on link "Back" at bounding box center [234, 68] width 36 height 29
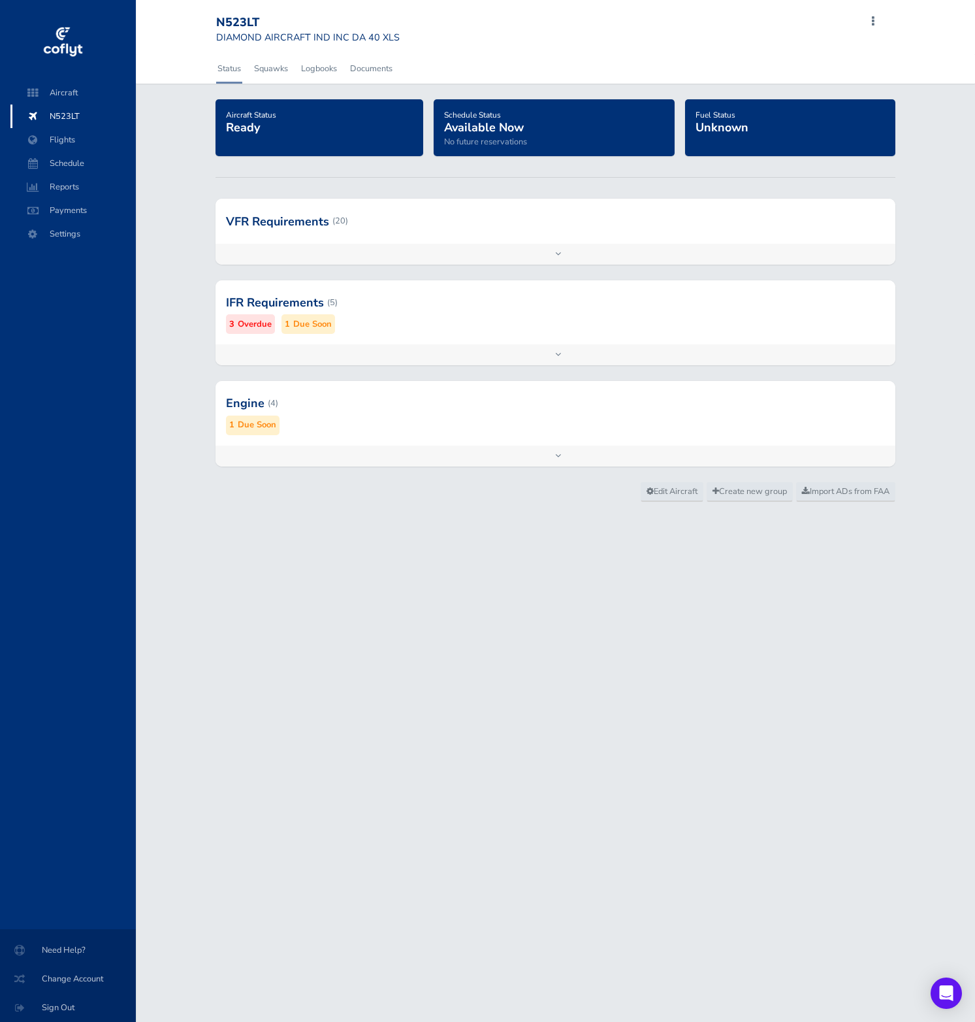
click at [364, 230] on div at bounding box center [556, 221] width 680 height 44
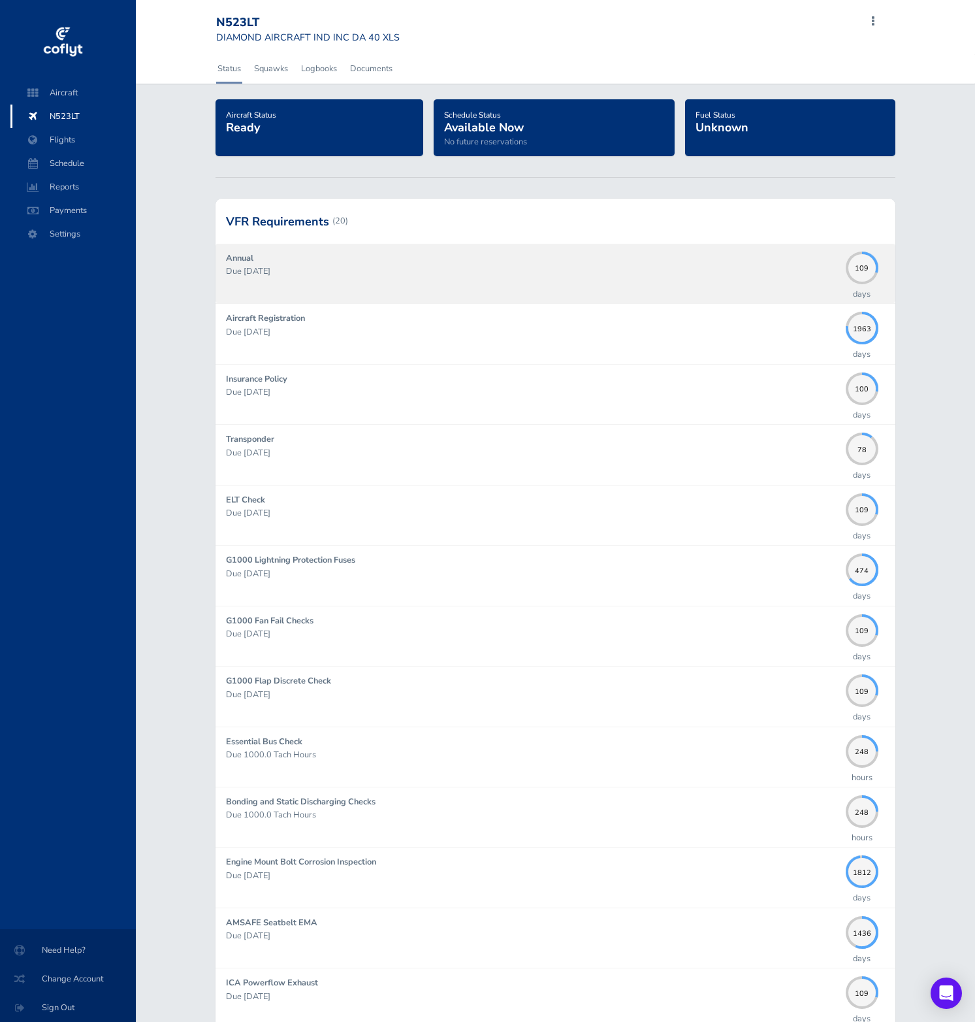
click at [758, 267] on p "Due [DATE]" at bounding box center [532, 271] width 613 height 13
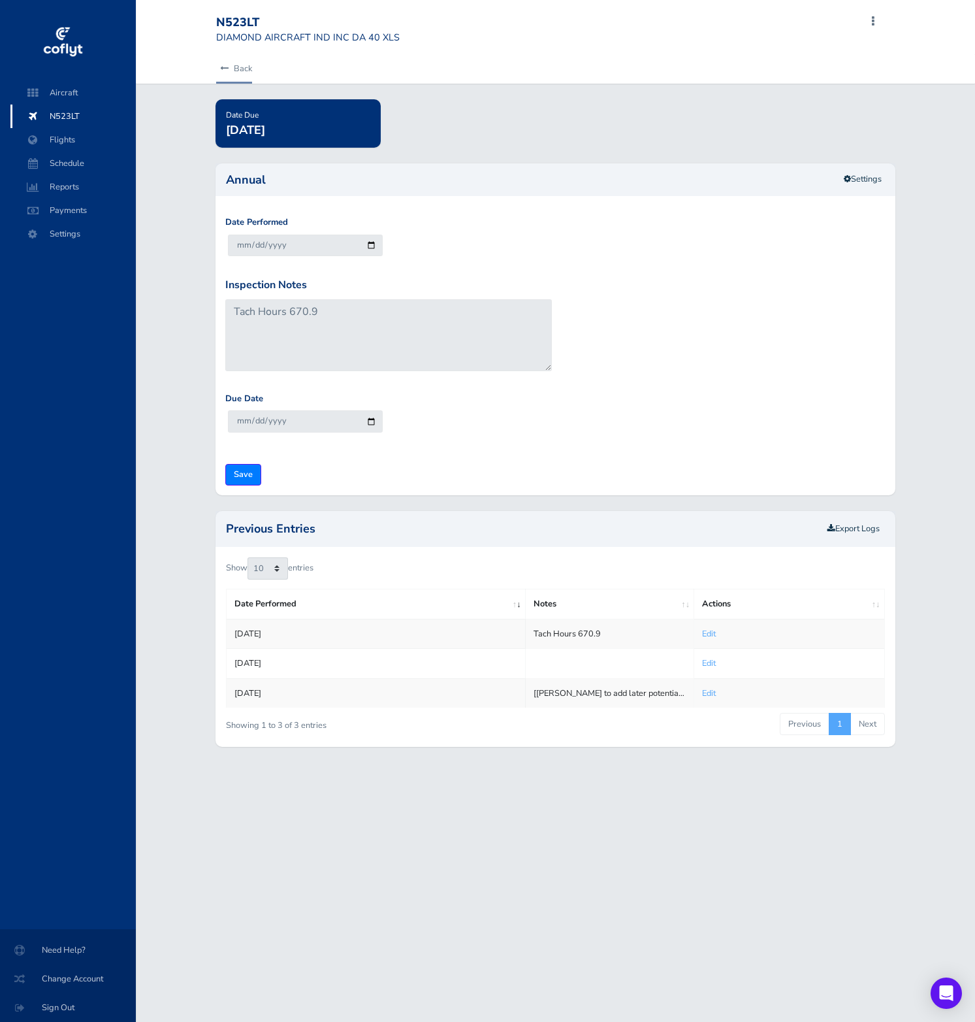
click at [229, 71] on link "Back" at bounding box center [234, 68] width 36 height 29
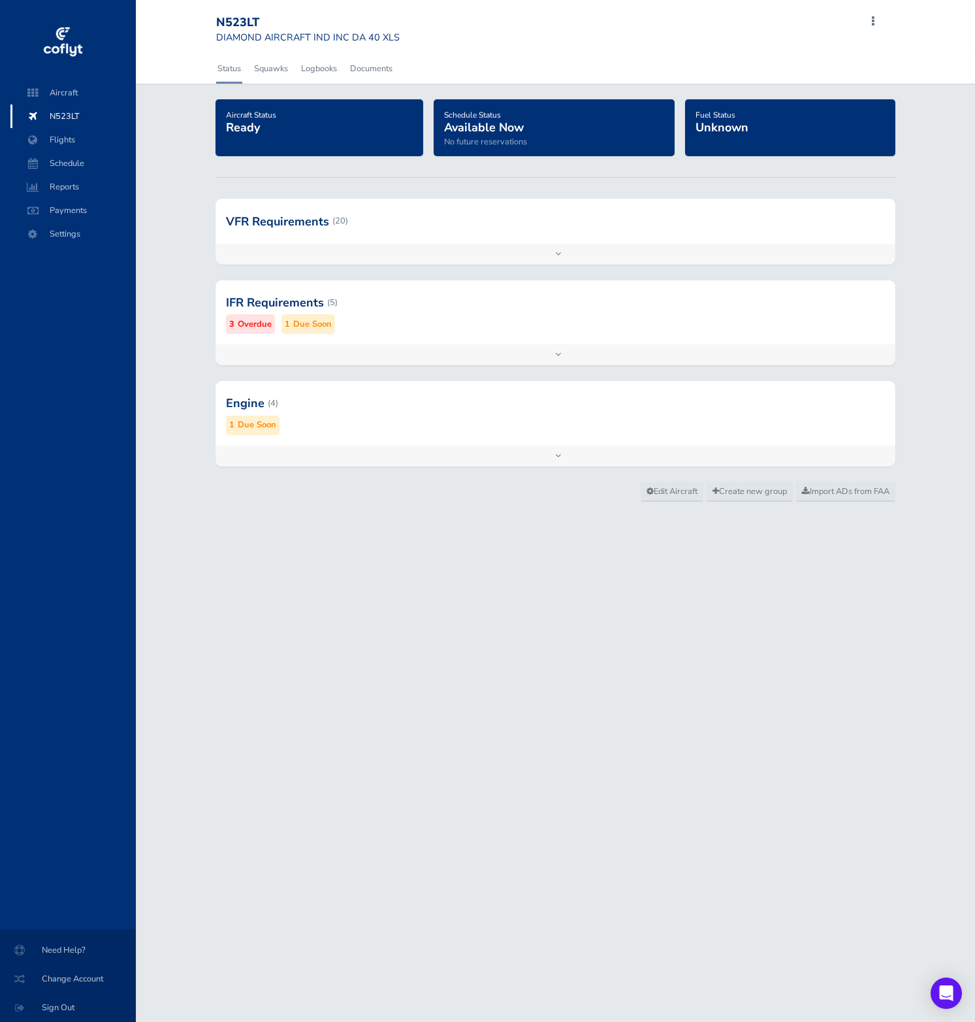
click at [369, 199] on div "Aircraft Status Ready Schedule Status Available Now No future reservations Fuel…" at bounding box center [555, 290] width 839 height 383
click at [398, 234] on div at bounding box center [556, 221] width 680 height 44
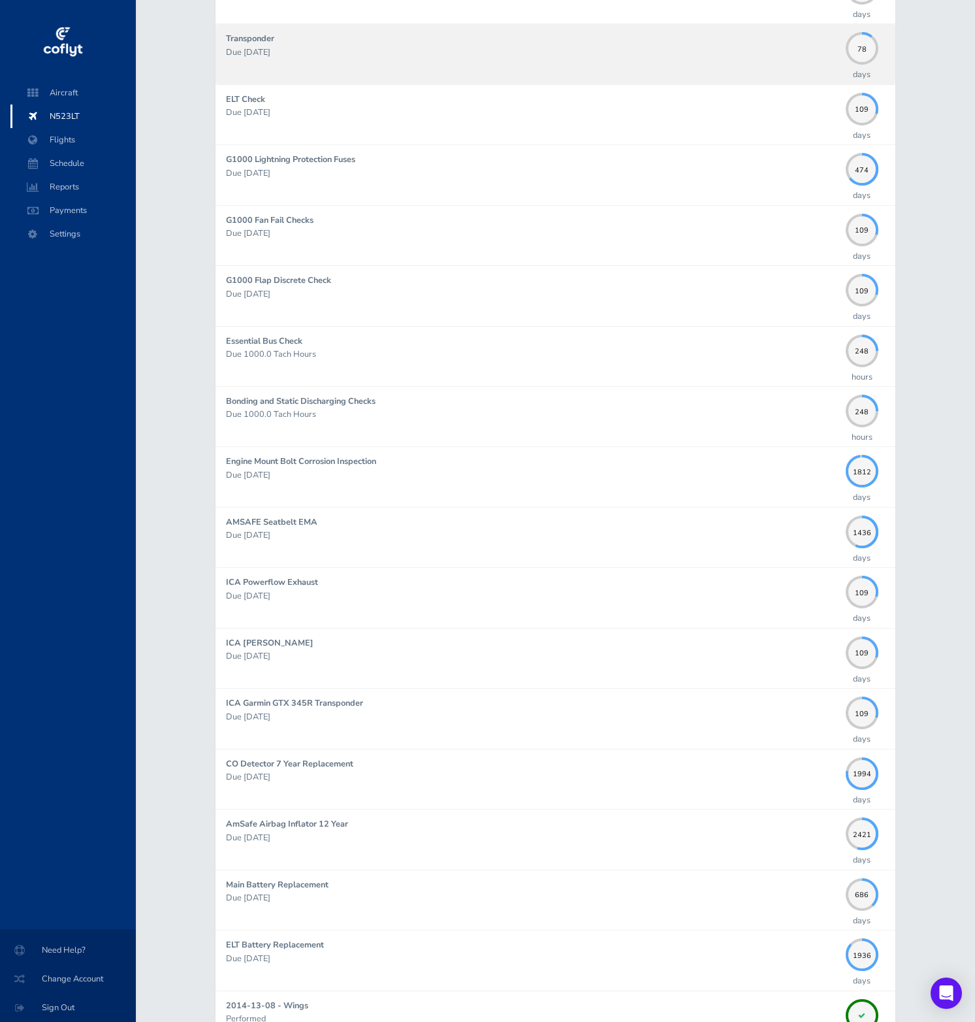
scroll to position [727, 0]
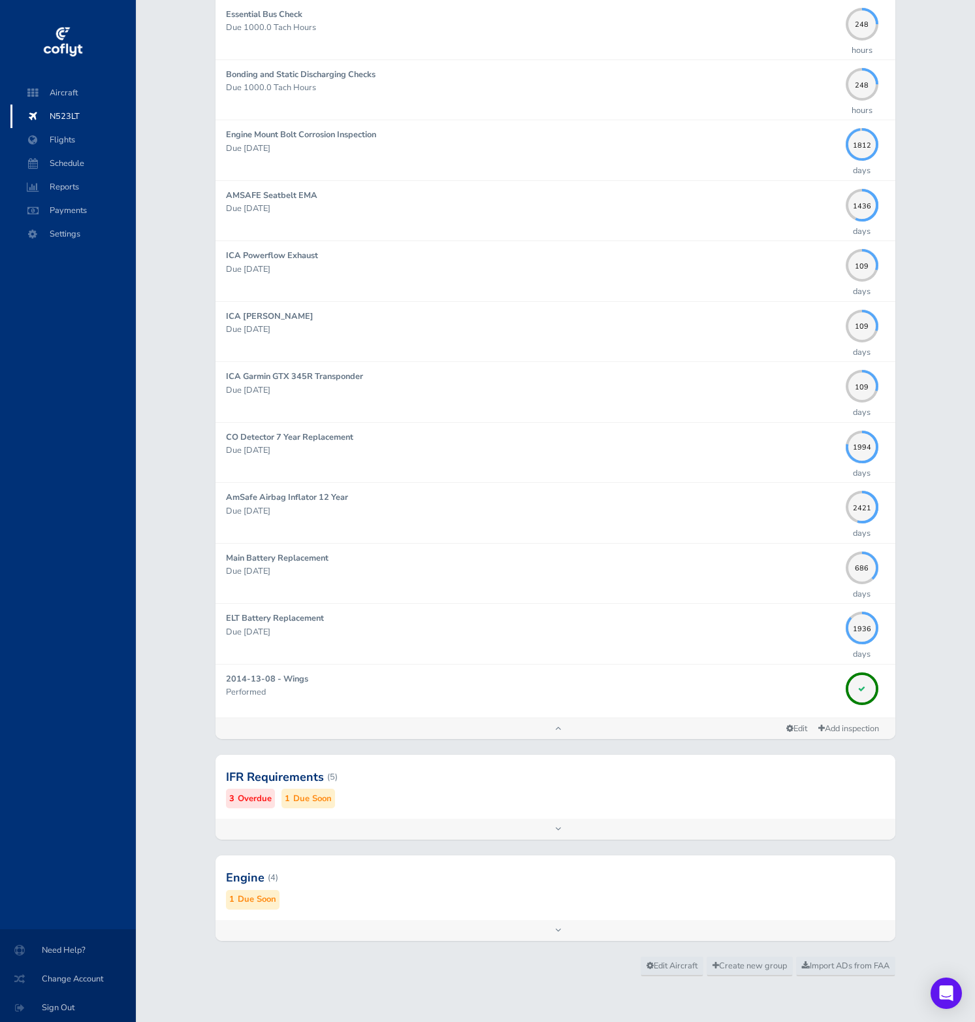
click at [758, 901] on div at bounding box center [556, 877] width 680 height 64
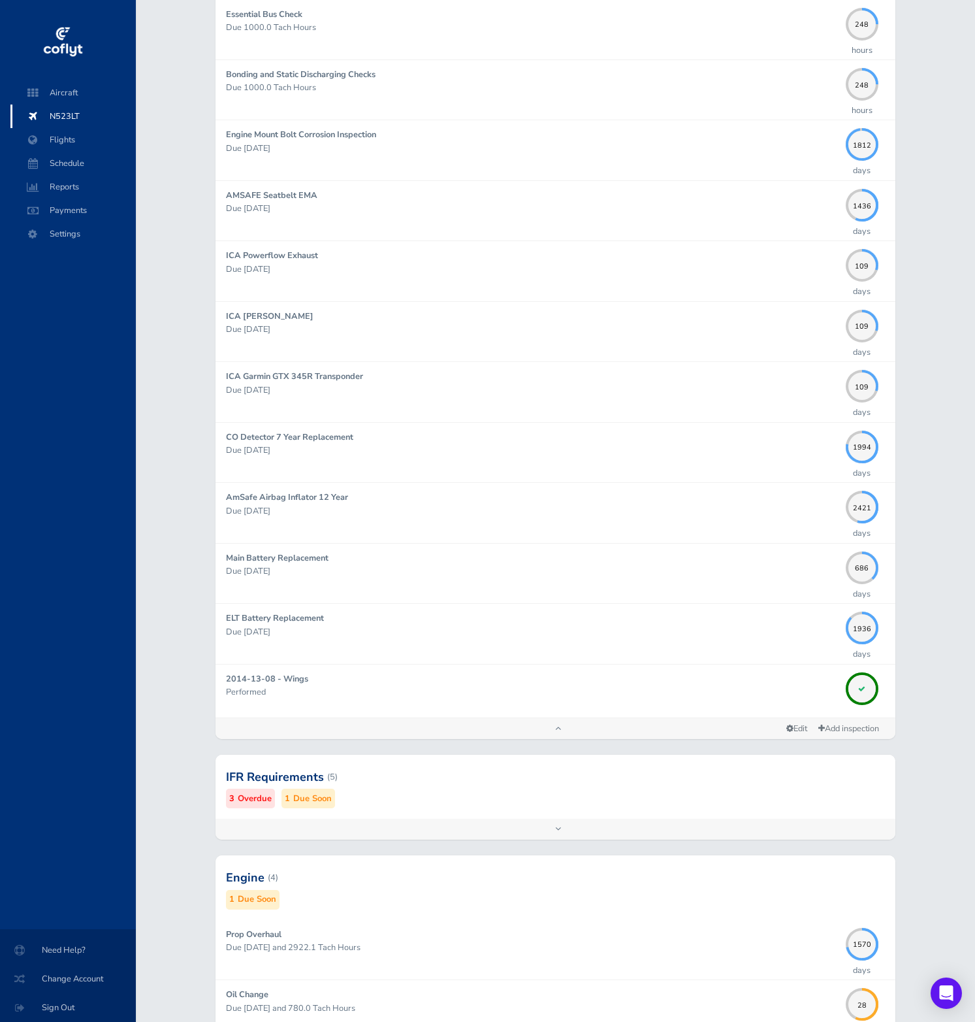
click at [761, 796] on div at bounding box center [556, 777] width 680 height 64
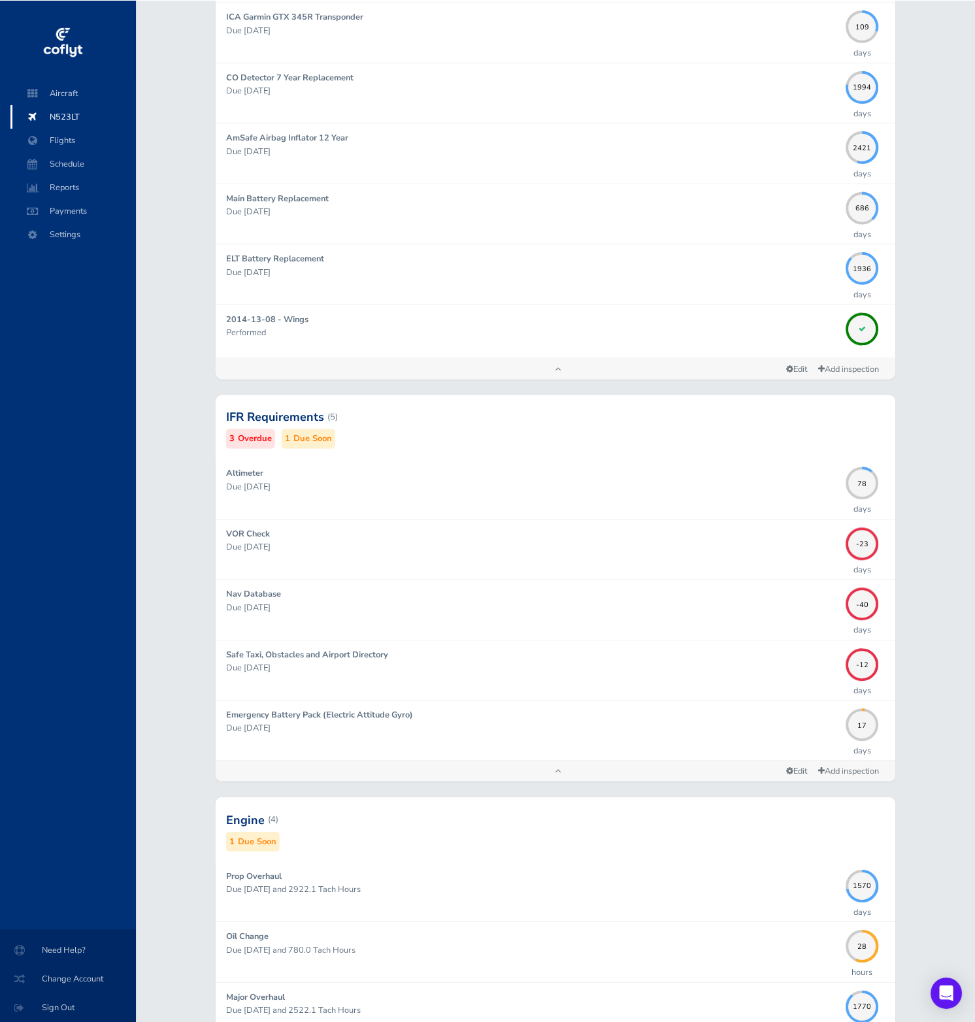
scroll to position [1270, 0]
